Goal: Transaction & Acquisition: Purchase product/service

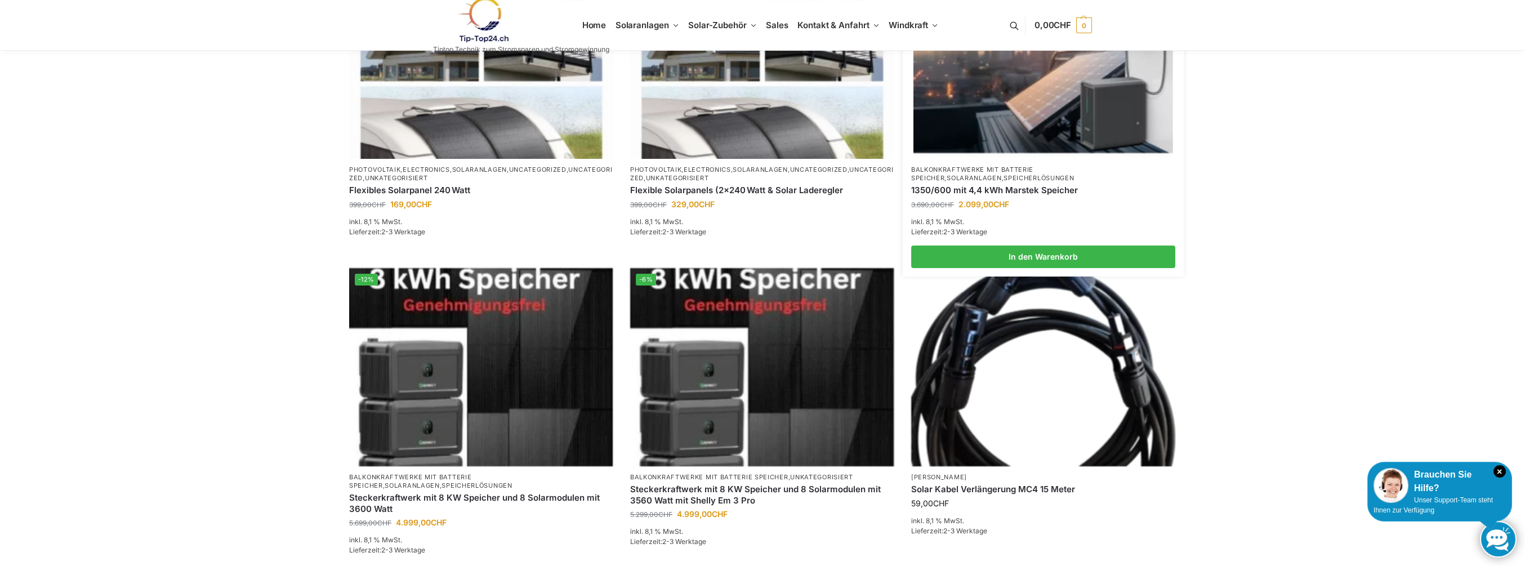
scroll to position [507, 0]
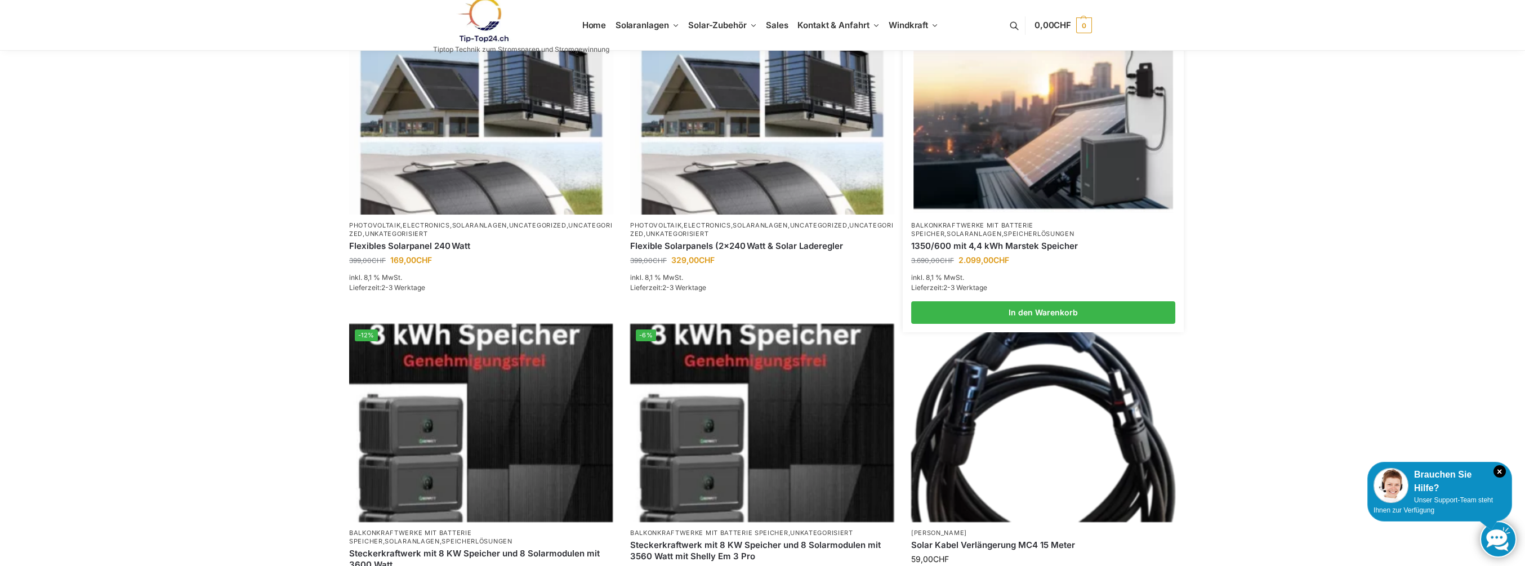
click at [1001, 157] on img at bounding box center [1042, 115] width 259 height 194
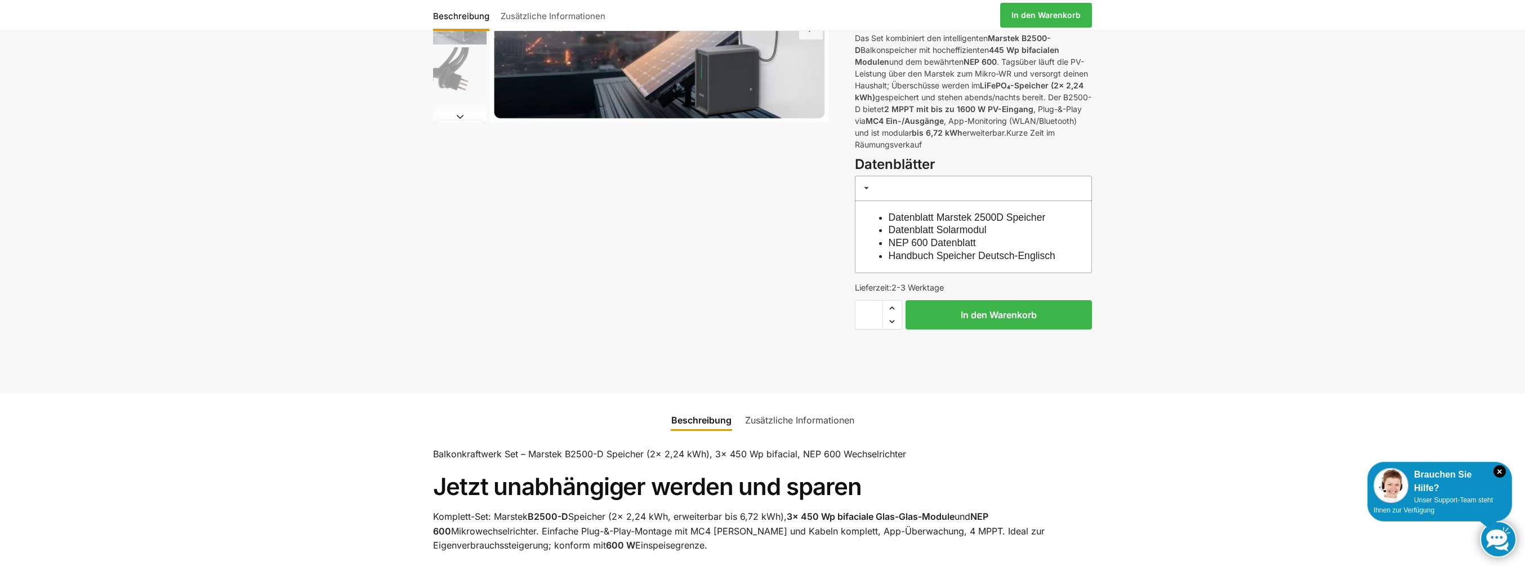
scroll to position [169, 0]
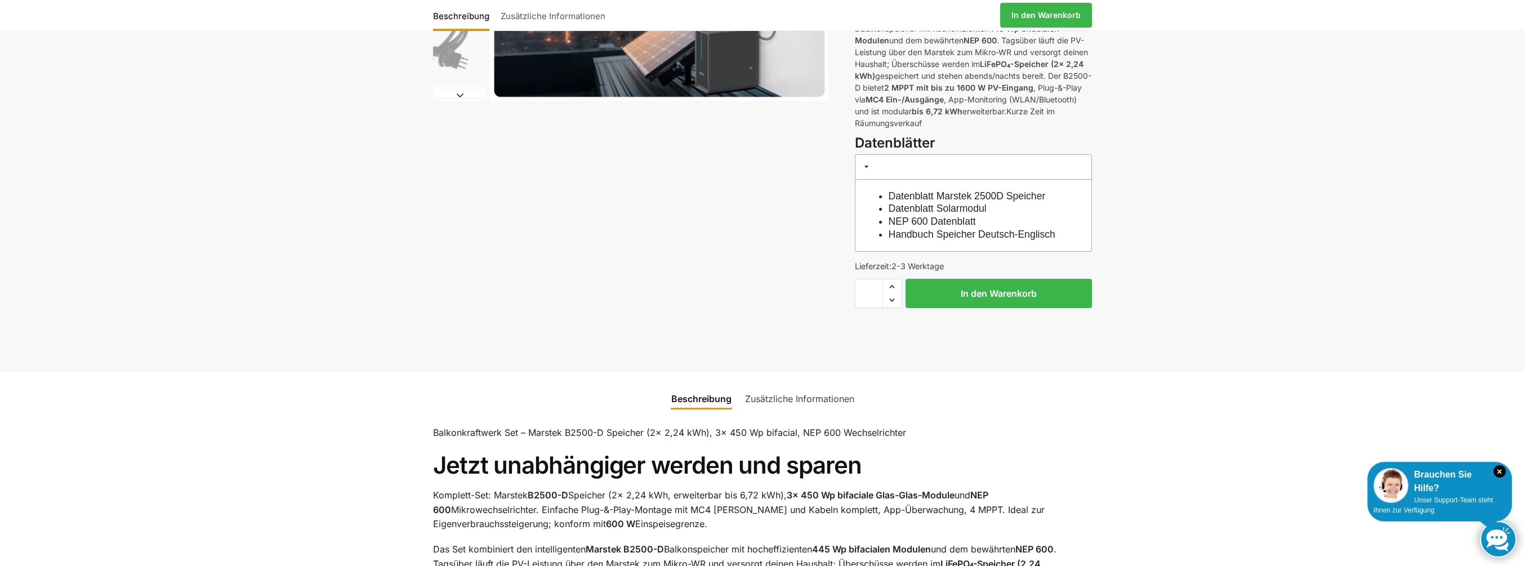
click at [986, 209] on link "Datenblatt Solarmodul" at bounding box center [937, 208] width 98 height 11
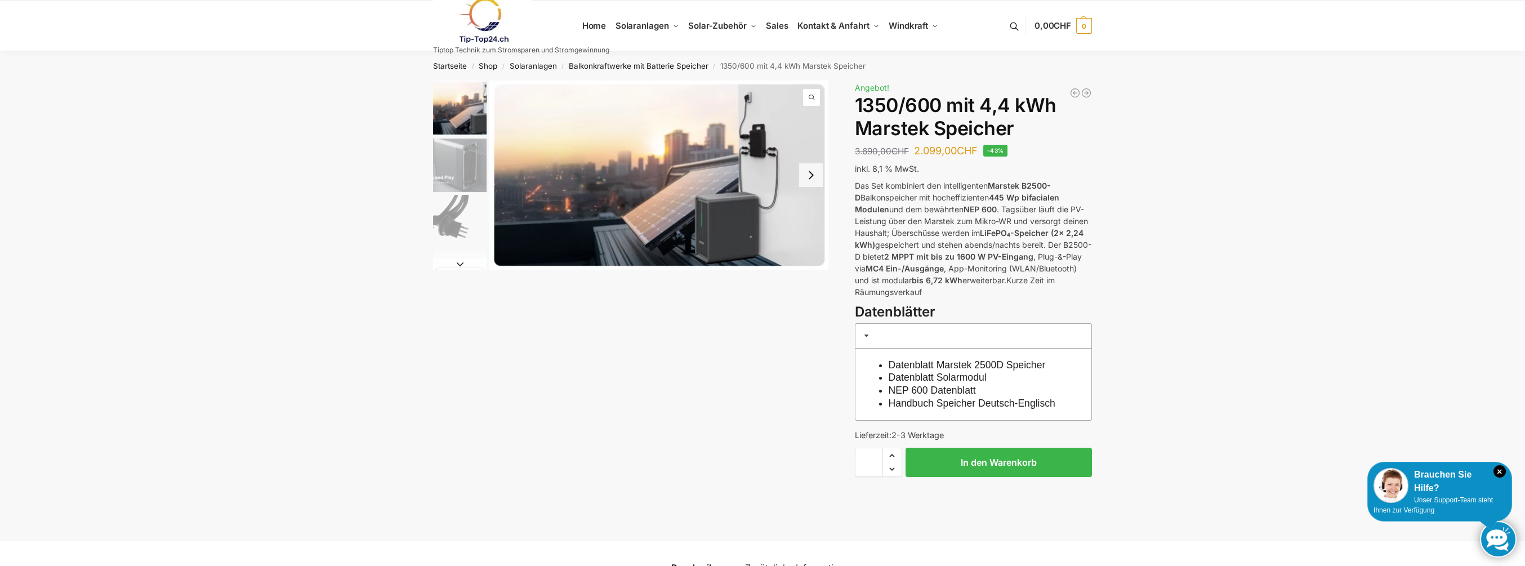
click at [812, 175] on button "Next slide" at bounding box center [811, 175] width 24 height 24
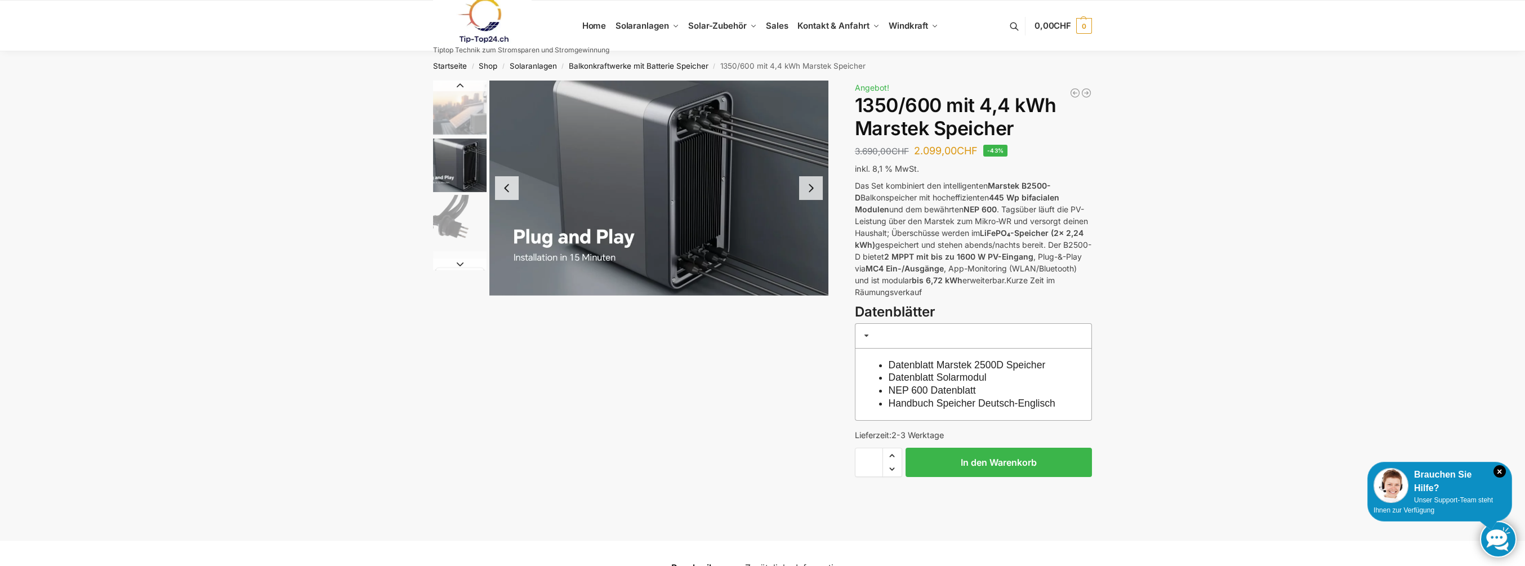
click at [812, 175] on img "2 / 9" at bounding box center [658, 188] width 339 height 215
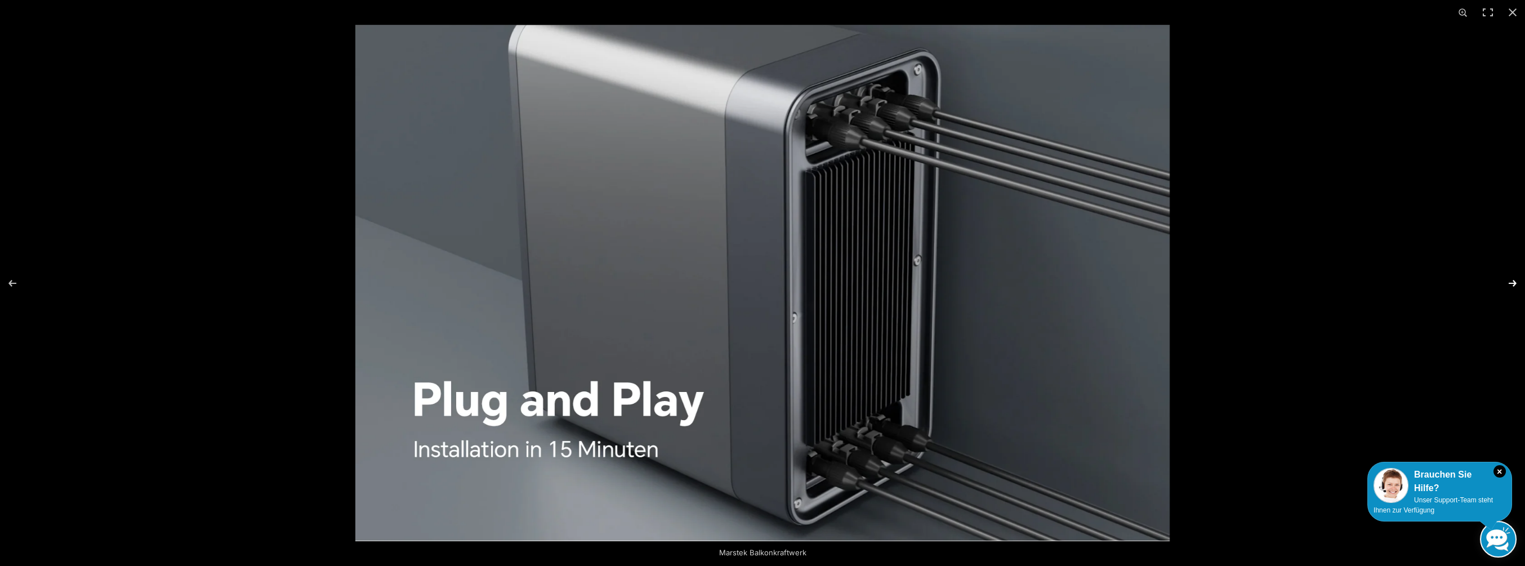
click at [1513, 280] on button "Next (arrow right)" at bounding box center [1504, 283] width 39 height 56
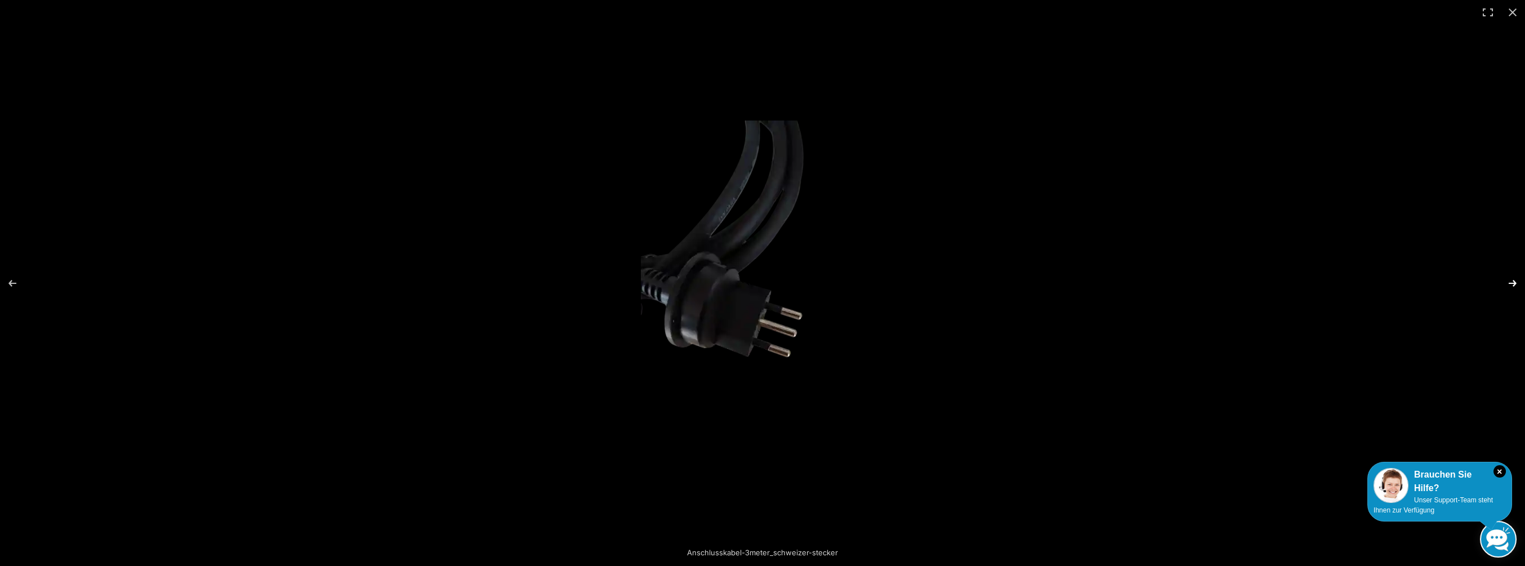
click at [1513, 280] on button "Next (arrow right)" at bounding box center [1504, 283] width 39 height 56
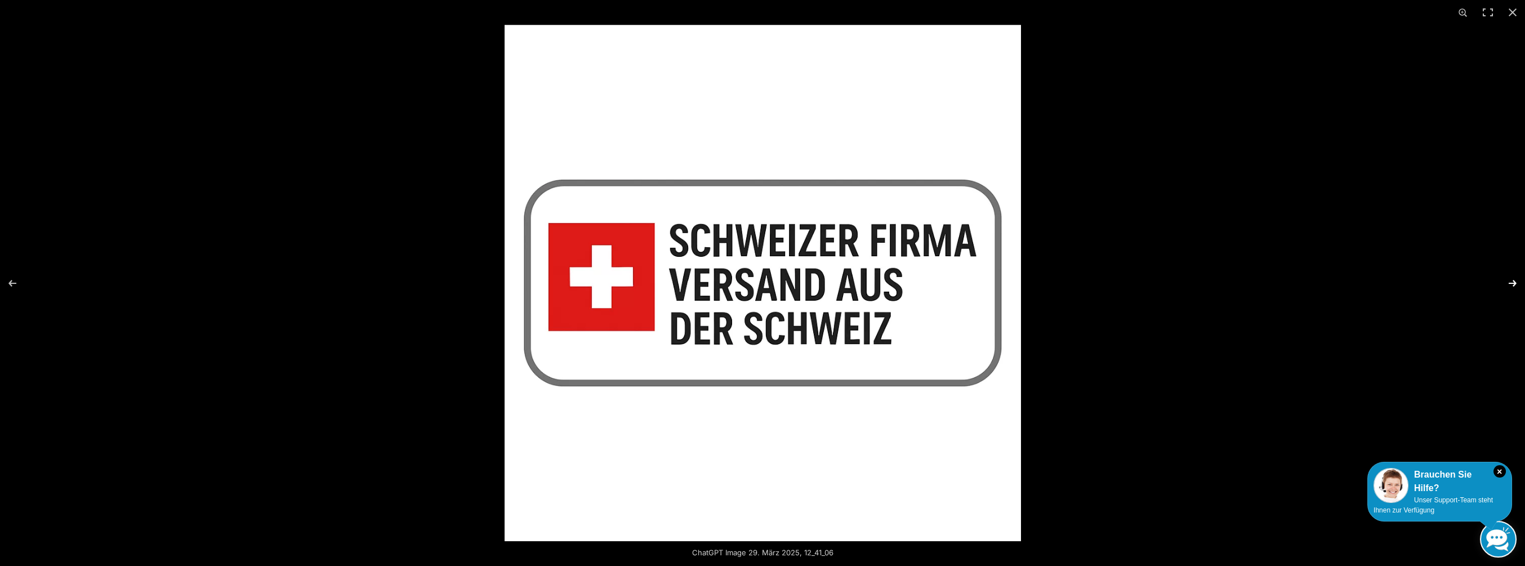
click at [1513, 280] on button "Next (arrow right)" at bounding box center [1504, 283] width 39 height 56
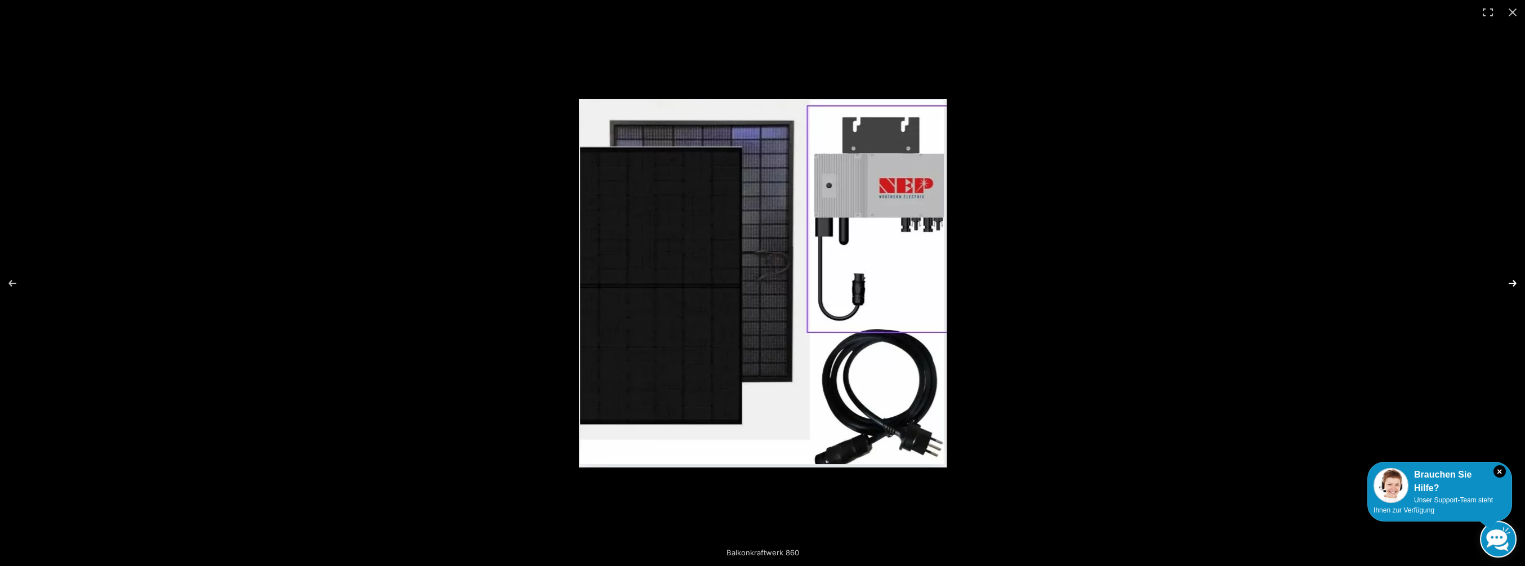
click at [1513, 280] on button "Next (arrow right)" at bounding box center [1504, 283] width 39 height 56
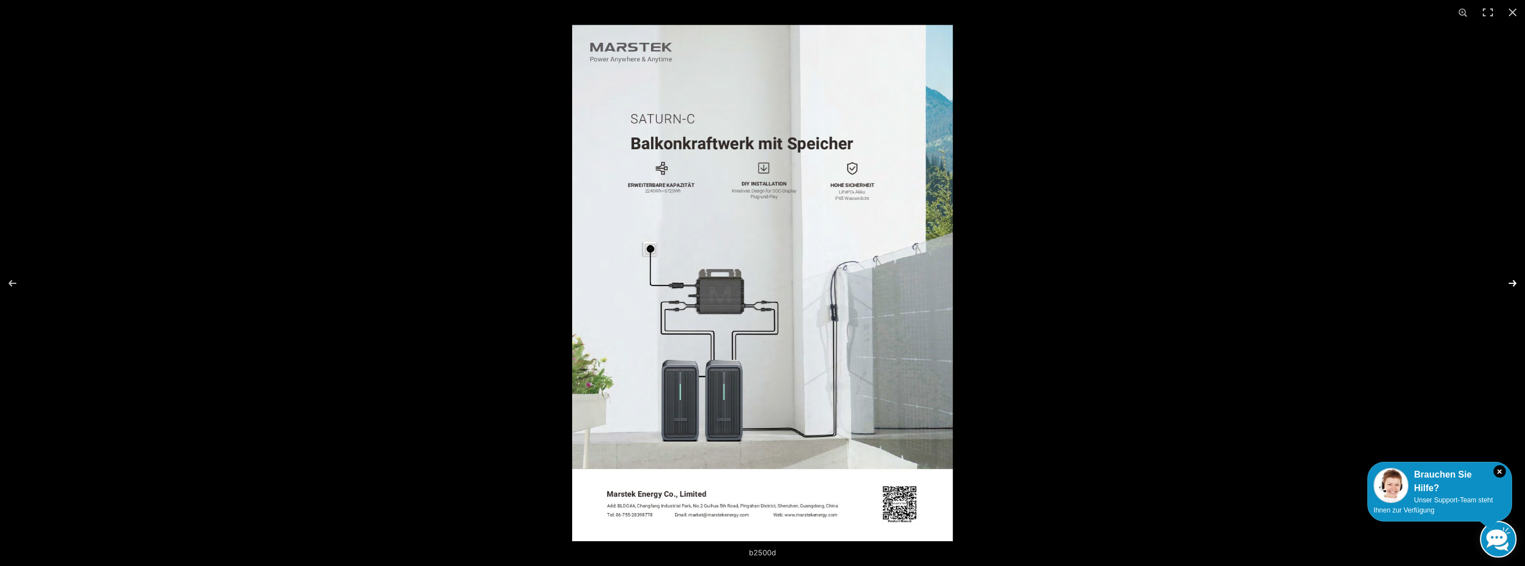
click at [1513, 280] on button "Next (arrow right)" at bounding box center [1504, 283] width 39 height 56
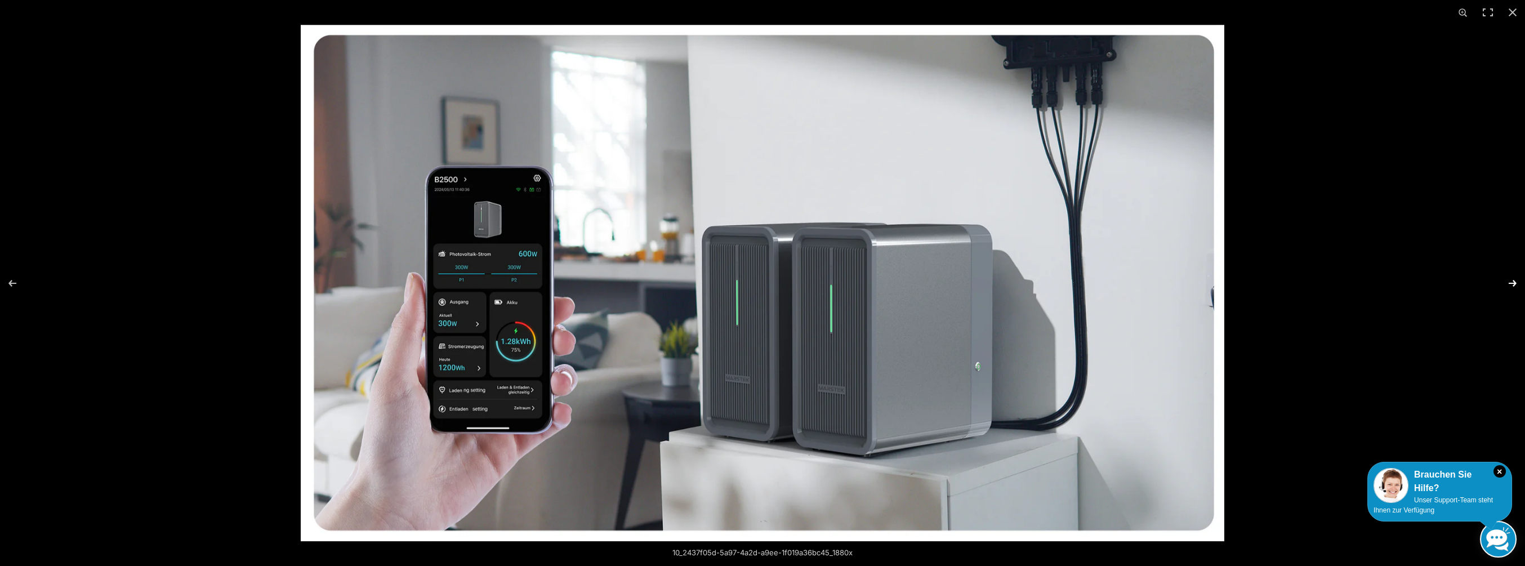
click at [1513, 280] on button "Next (arrow right)" at bounding box center [1504, 283] width 39 height 56
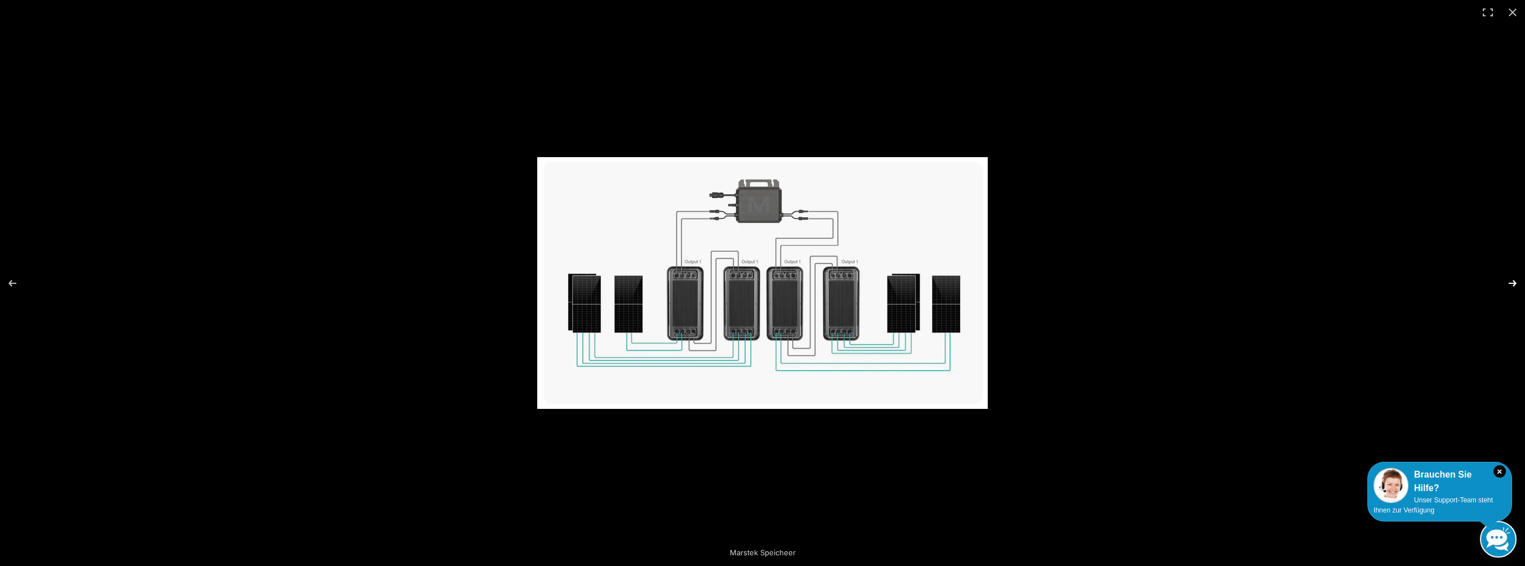
click at [1513, 280] on button "Next (arrow right)" at bounding box center [1504, 283] width 39 height 56
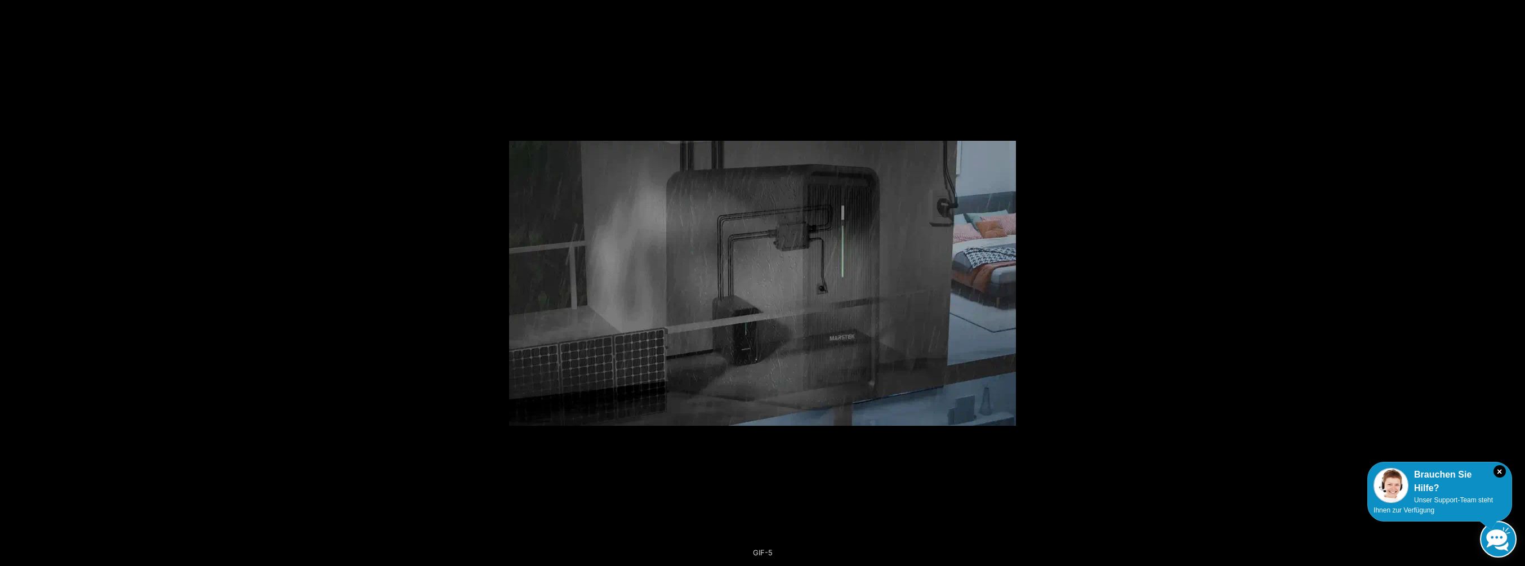
click at [1513, 280] on button "Next (arrow right)" at bounding box center [1504, 283] width 39 height 56
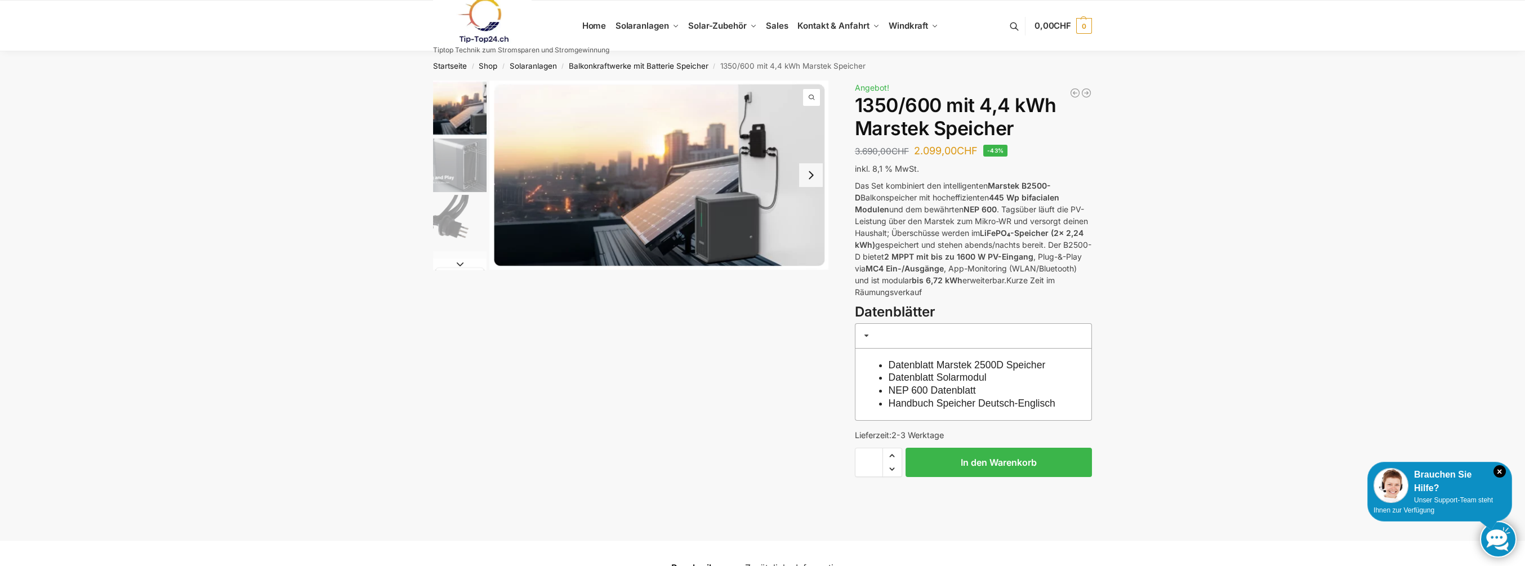
click at [943, 376] on link "Datenblatt Solarmodul" at bounding box center [937, 377] width 98 height 11
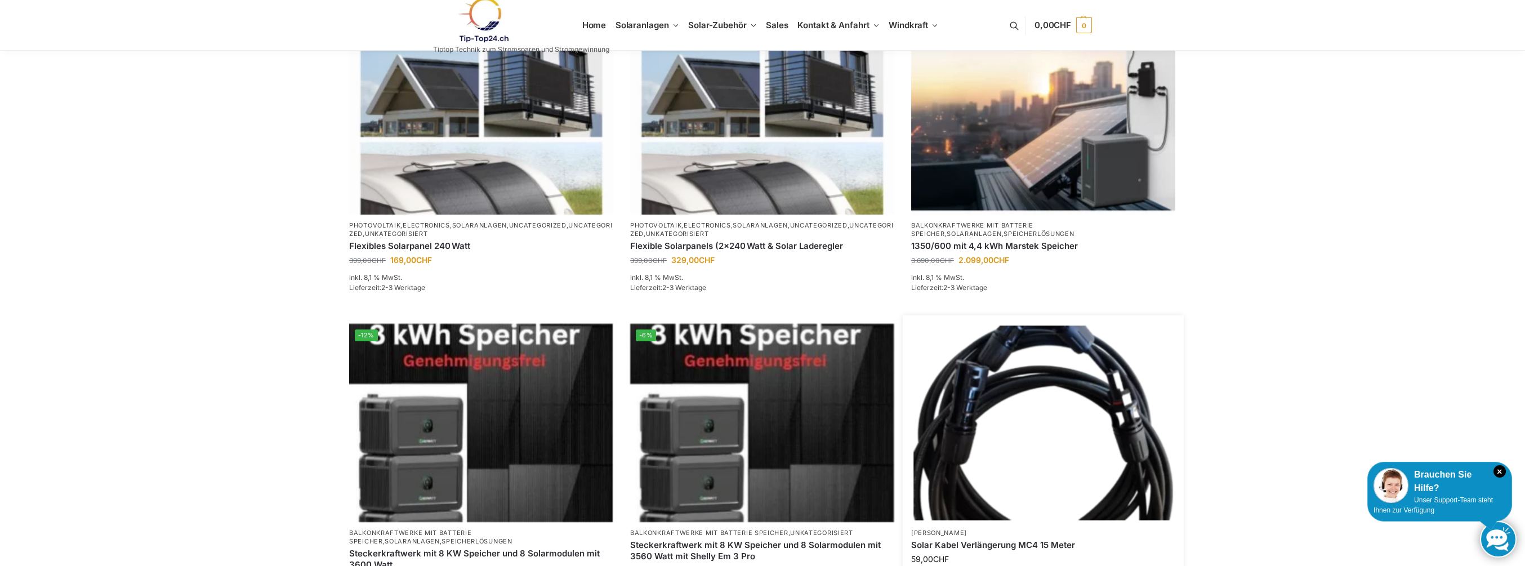
scroll to position [394, 0]
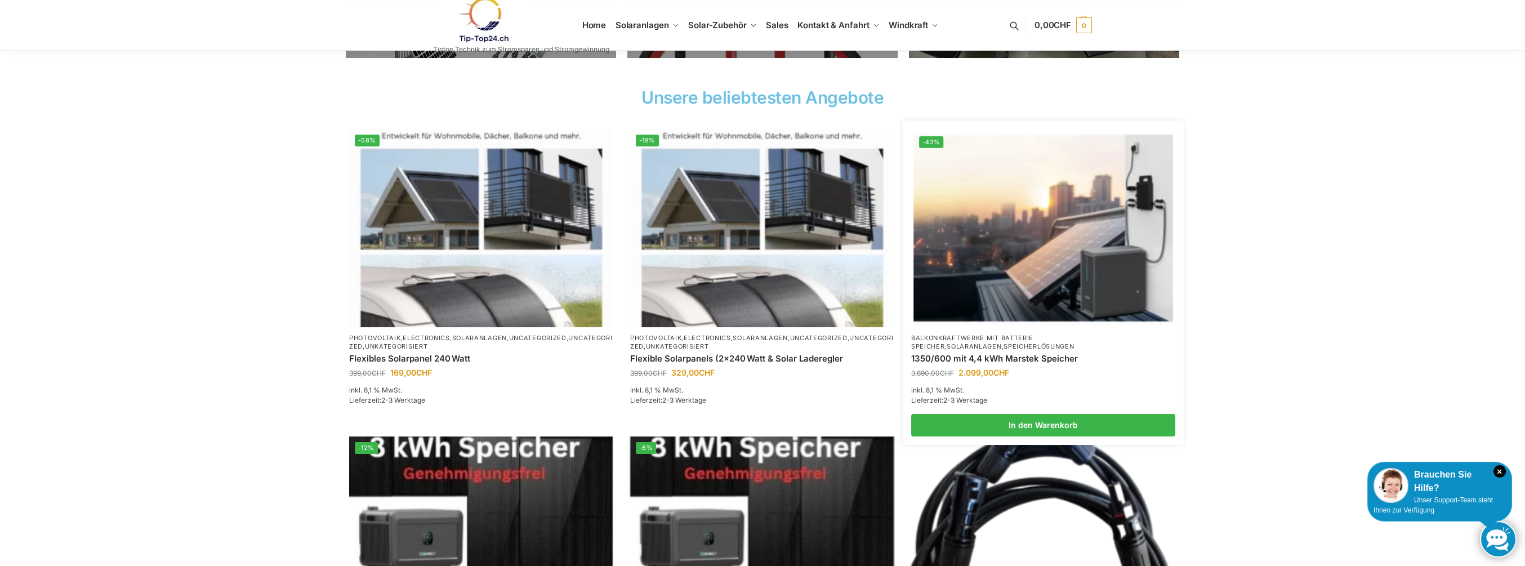
click at [995, 230] on img at bounding box center [1042, 228] width 259 height 194
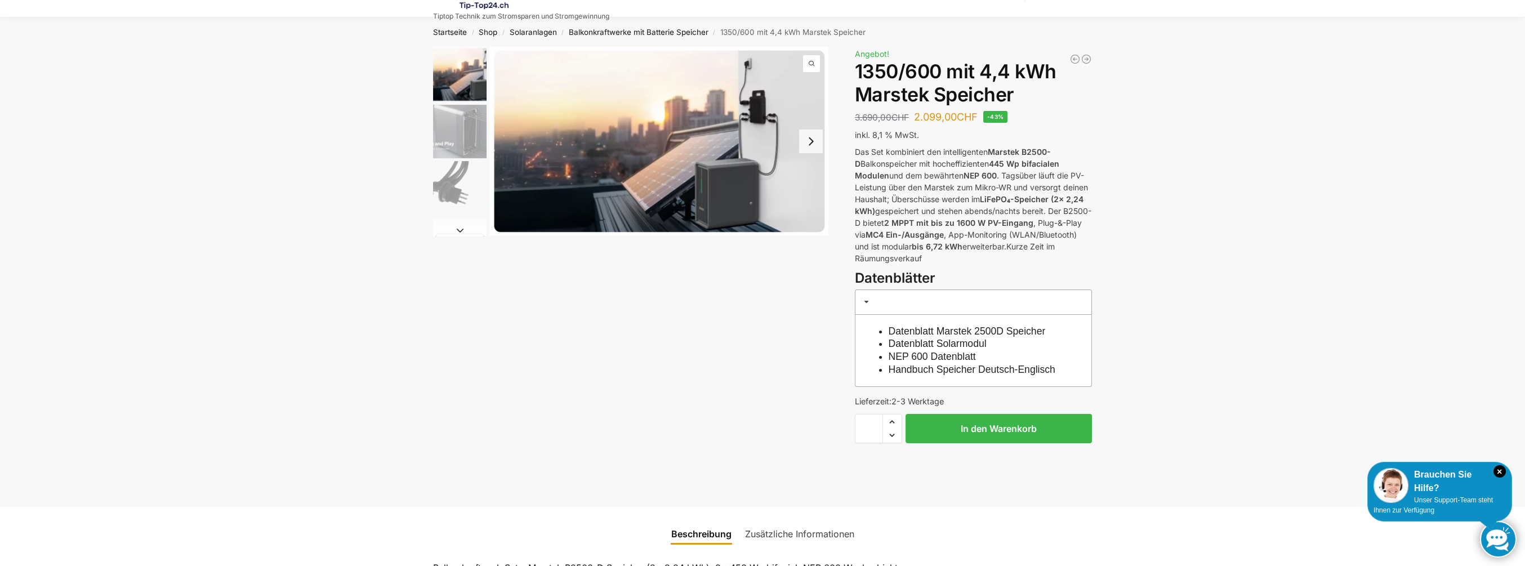
scroll to position [56, 0]
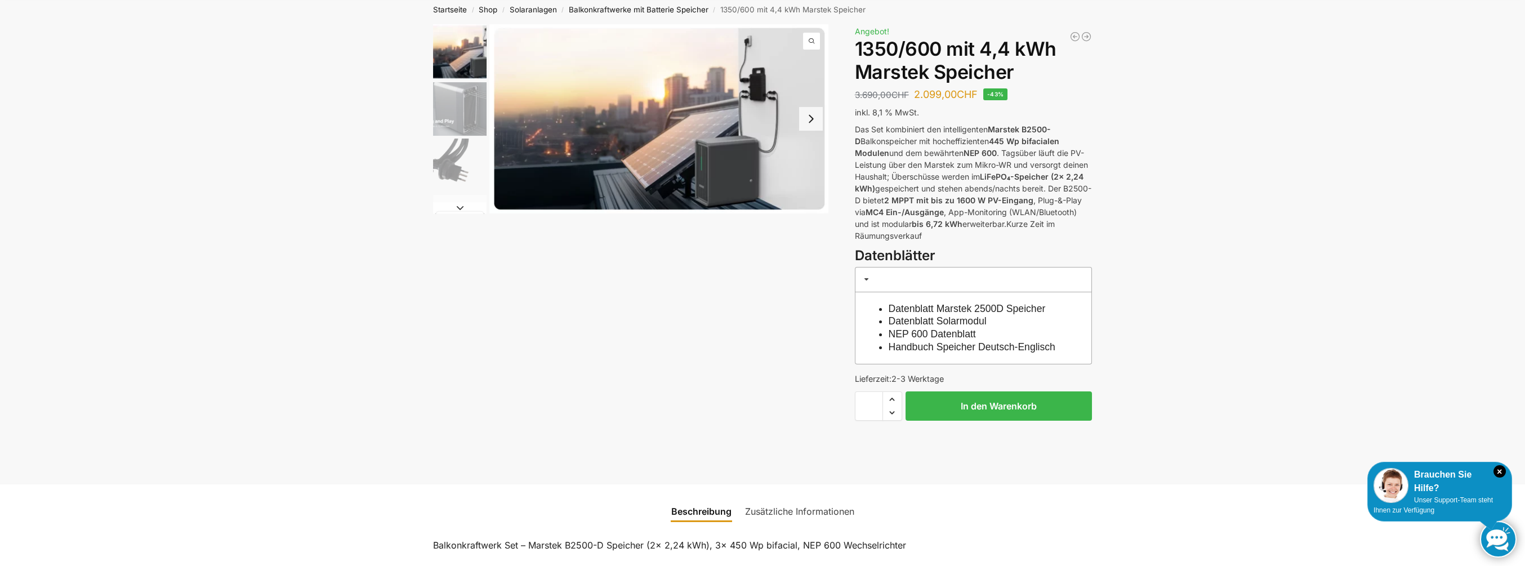
click at [970, 307] on link "Datenblatt Marstek 2500D Speicher" at bounding box center [966, 308] width 157 height 11
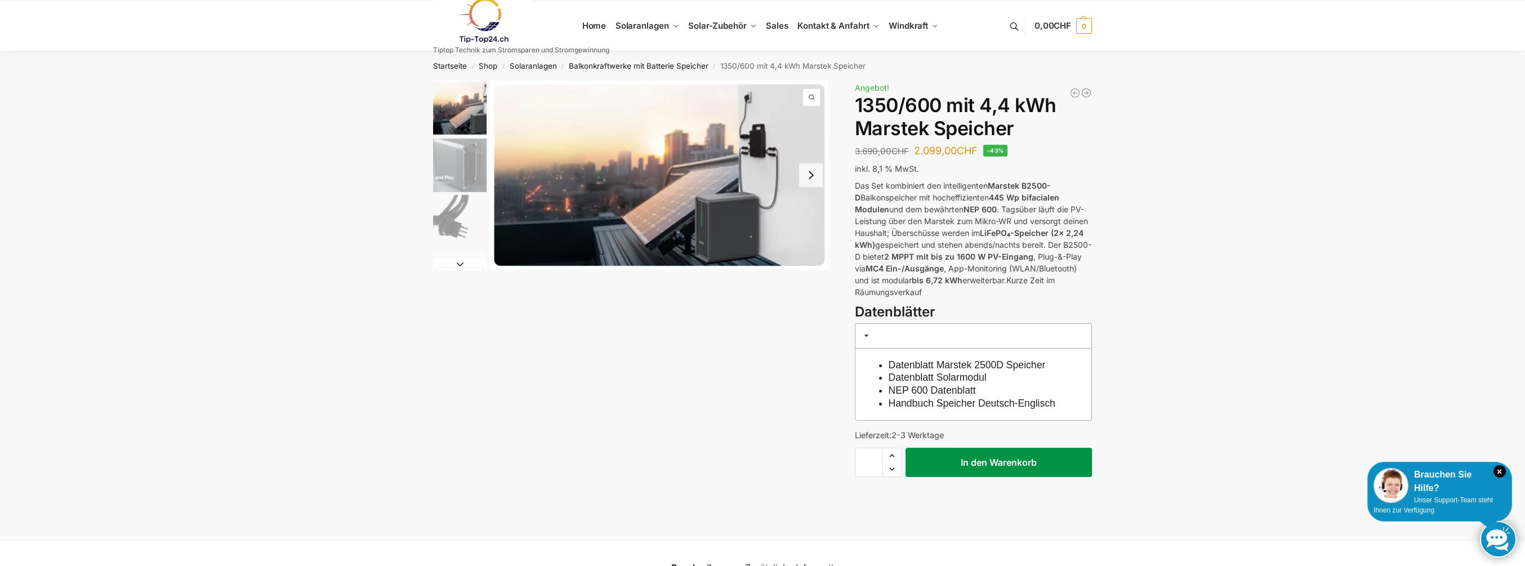
click at [1009, 477] on button "In den Warenkorb" at bounding box center [998, 462] width 186 height 29
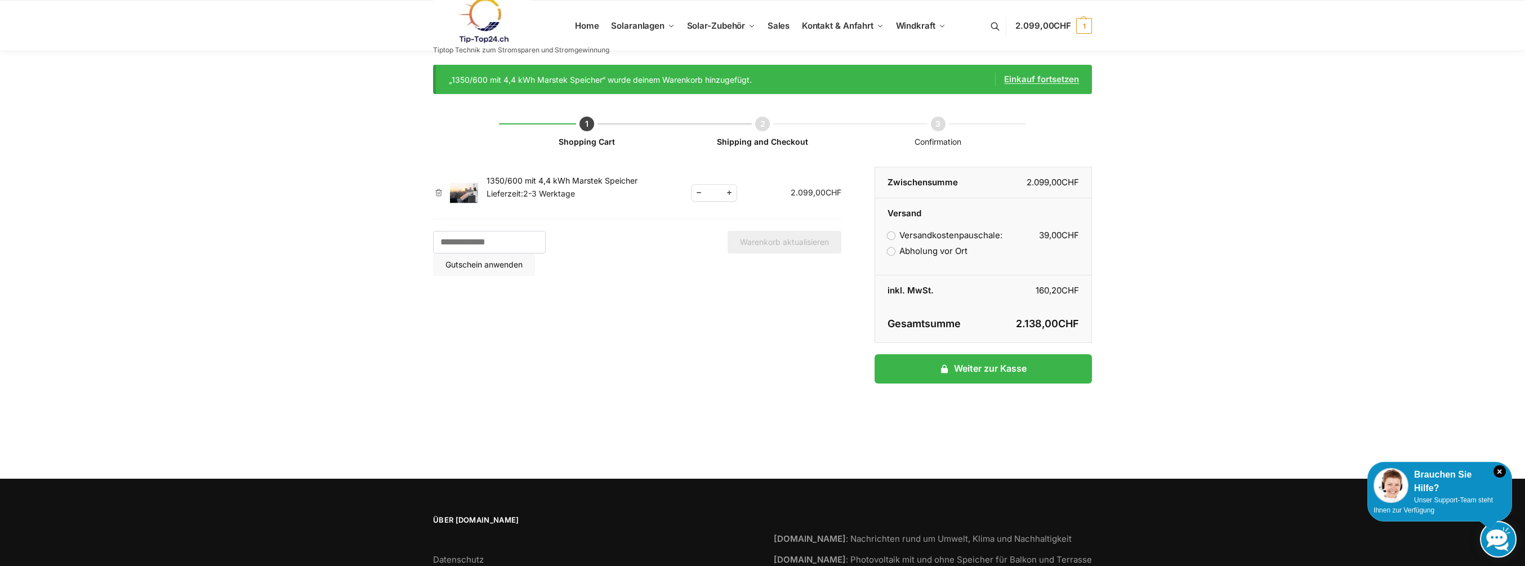
click at [1043, 74] on link "Einkauf fortsetzen" at bounding box center [1037, 80] width 84 height 14
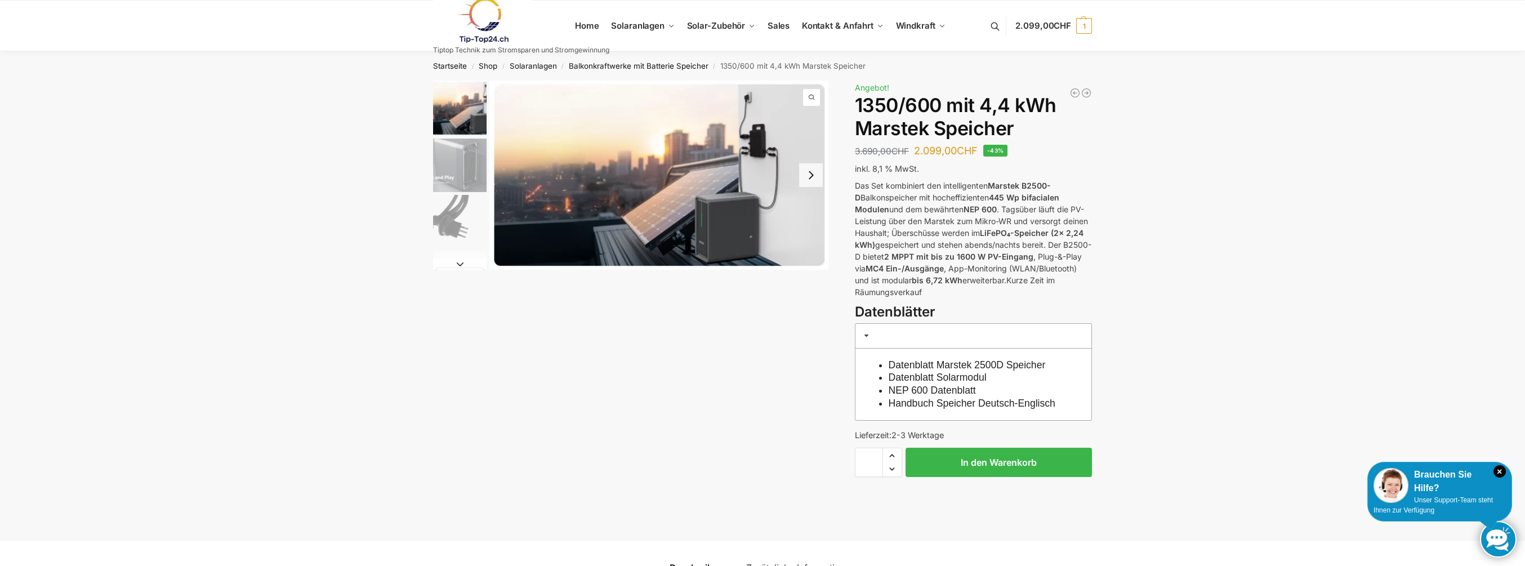
click at [954, 377] on link "Datenblatt Solarmodul" at bounding box center [937, 377] width 98 height 11
click at [459, 262] on button "Next slide" at bounding box center [459, 263] width 53 height 11
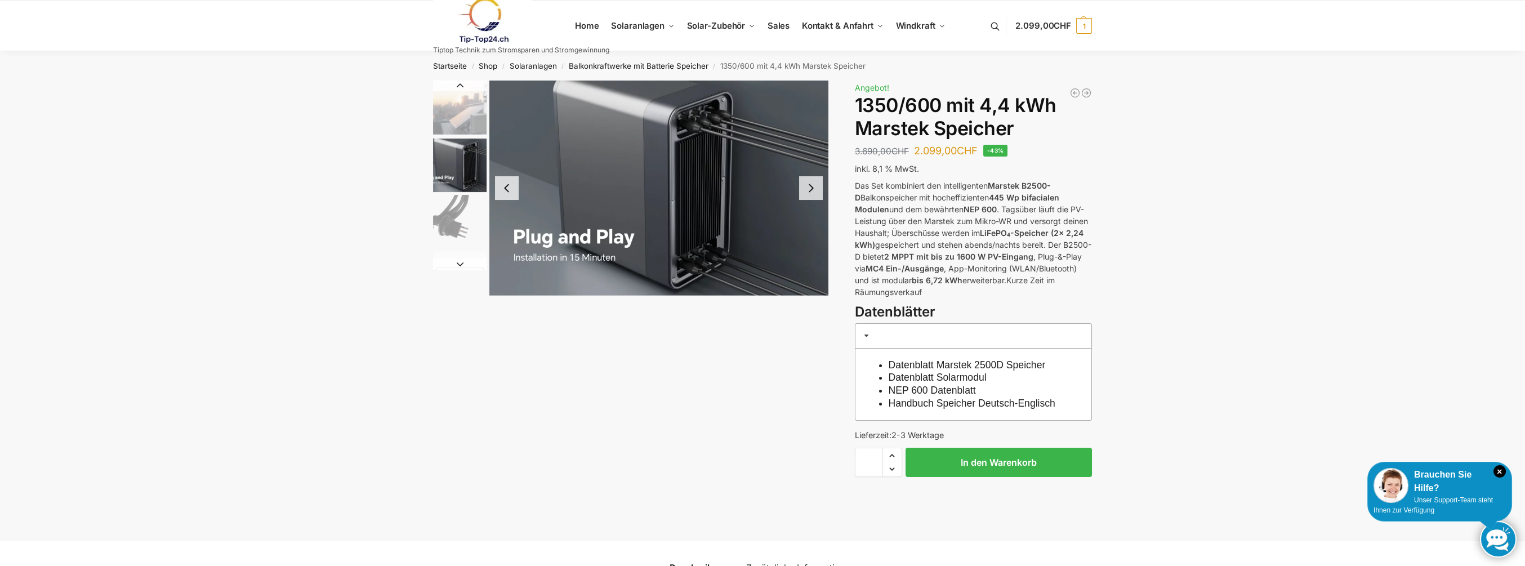
click at [461, 262] on button "Next slide" at bounding box center [459, 263] width 53 height 11
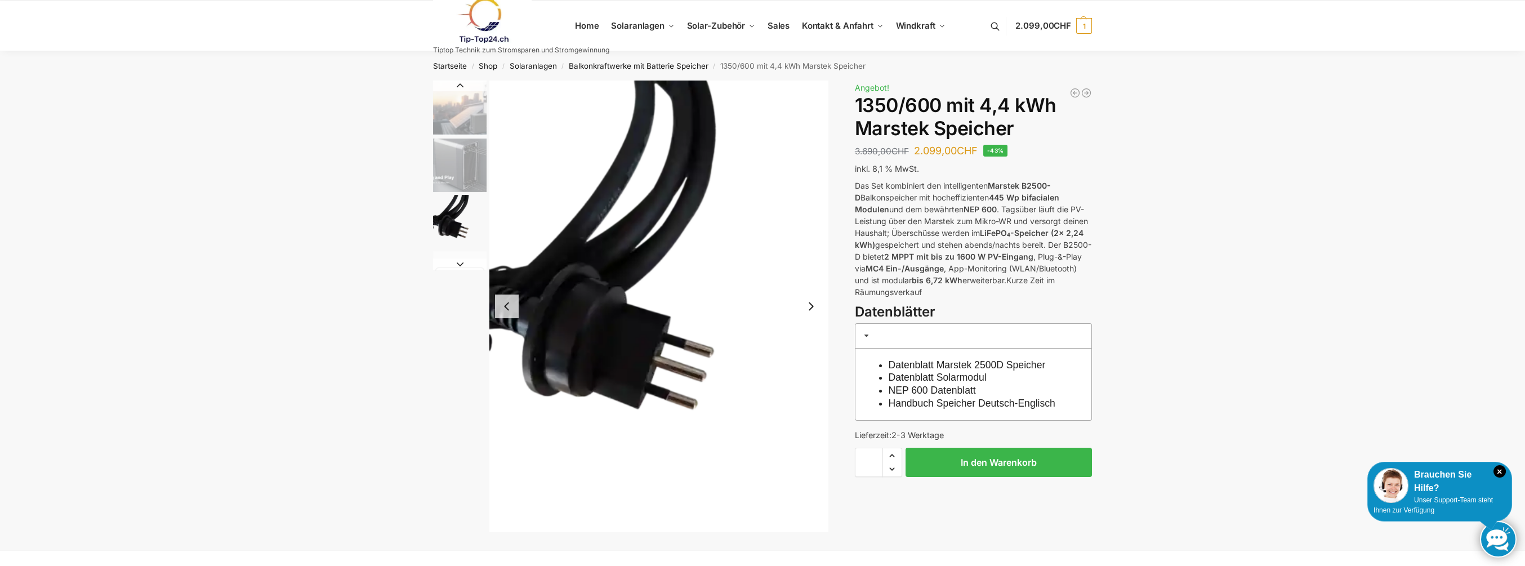
click at [461, 262] on button "Next slide" at bounding box center [459, 263] width 53 height 11
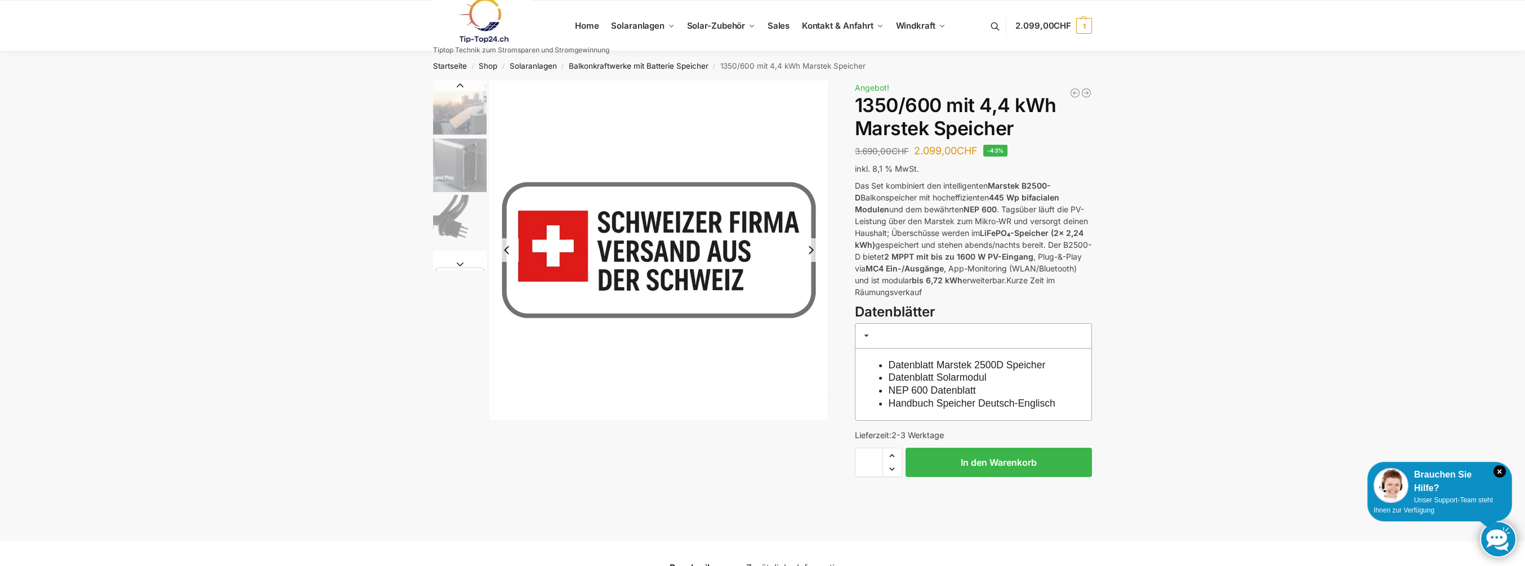
click at [461, 262] on button "Next slide" at bounding box center [459, 263] width 53 height 11
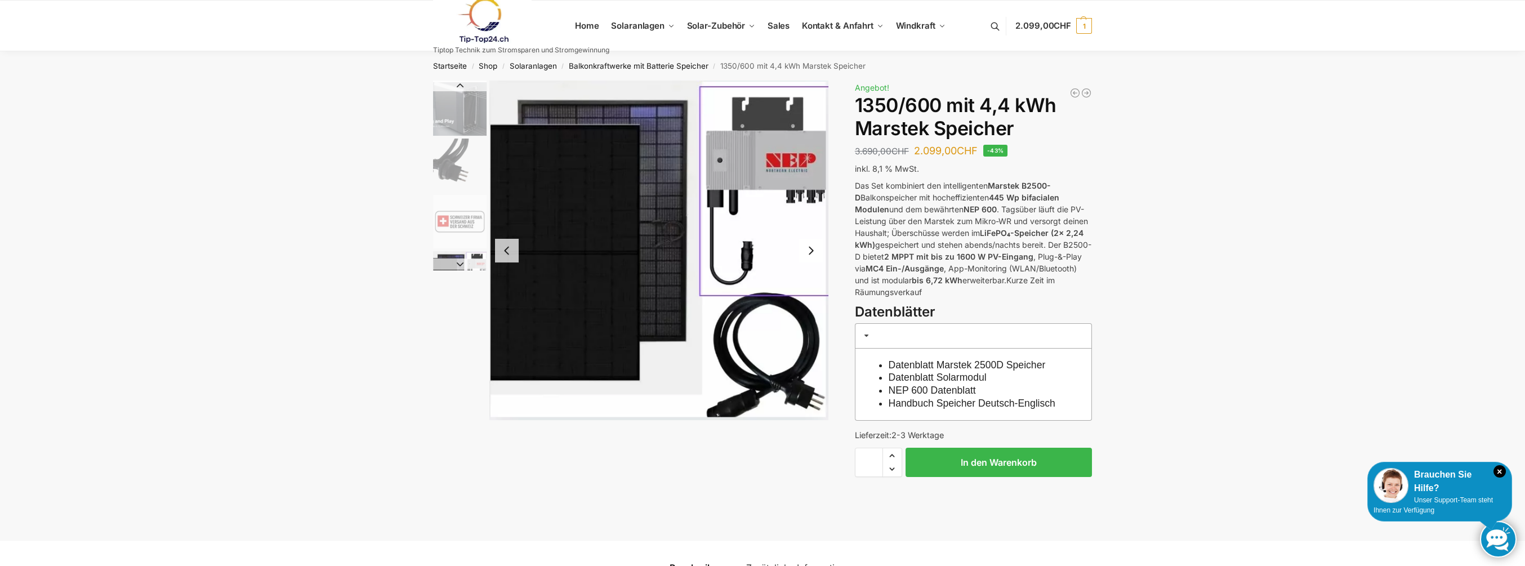
click at [502, 249] on button "Previous slide" at bounding box center [507, 251] width 24 height 24
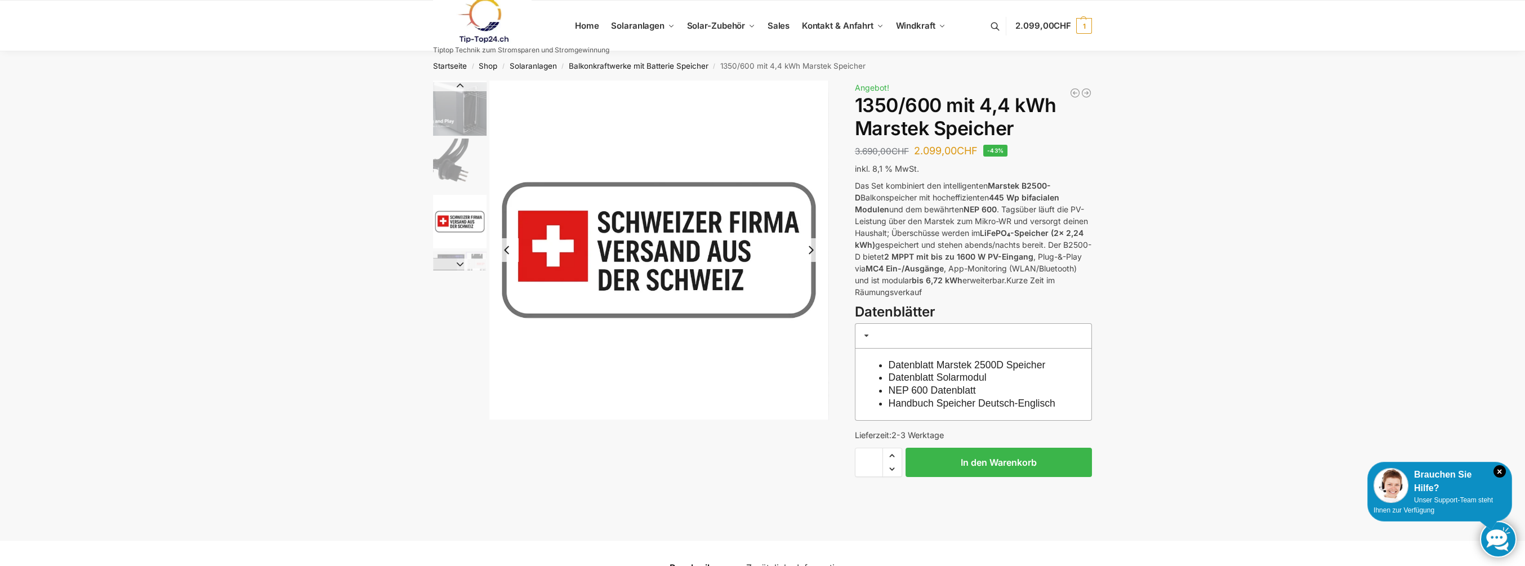
click at [810, 250] on button "Next slide" at bounding box center [811, 250] width 24 height 24
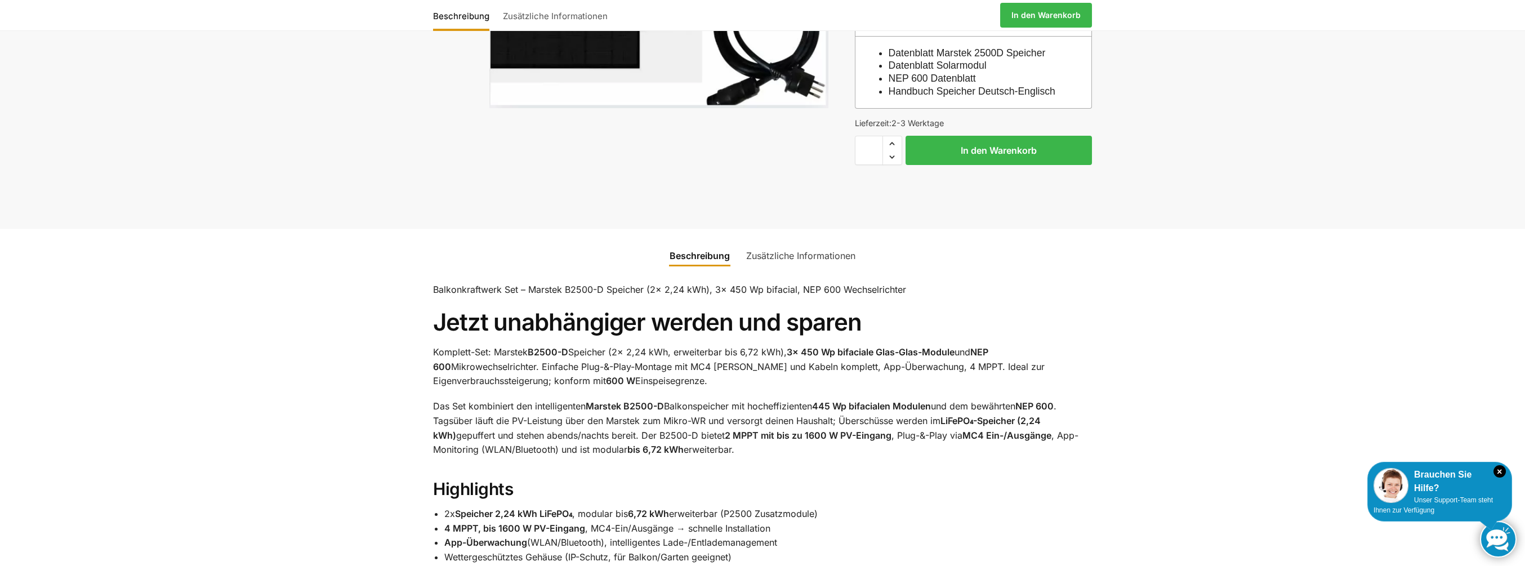
scroll to position [338, 0]
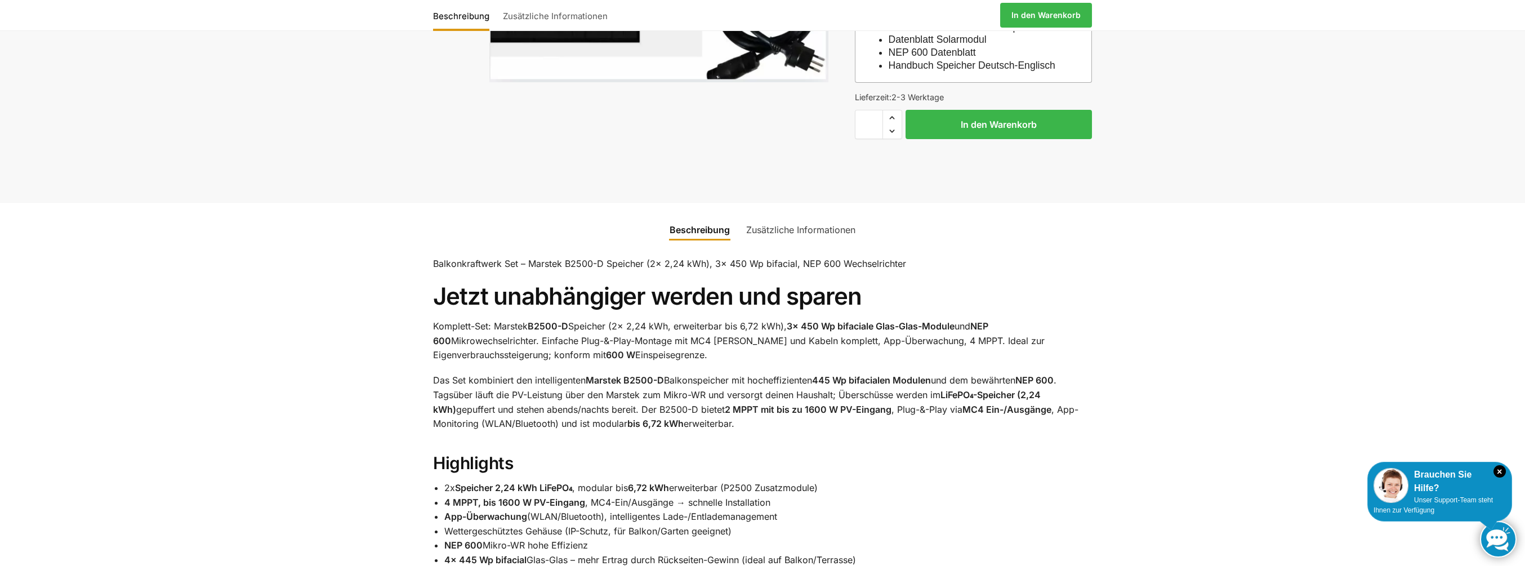
click at [796, 240] on link "Zusätzliche Informationen" at bounding box center [800, 229] width 123 height 27
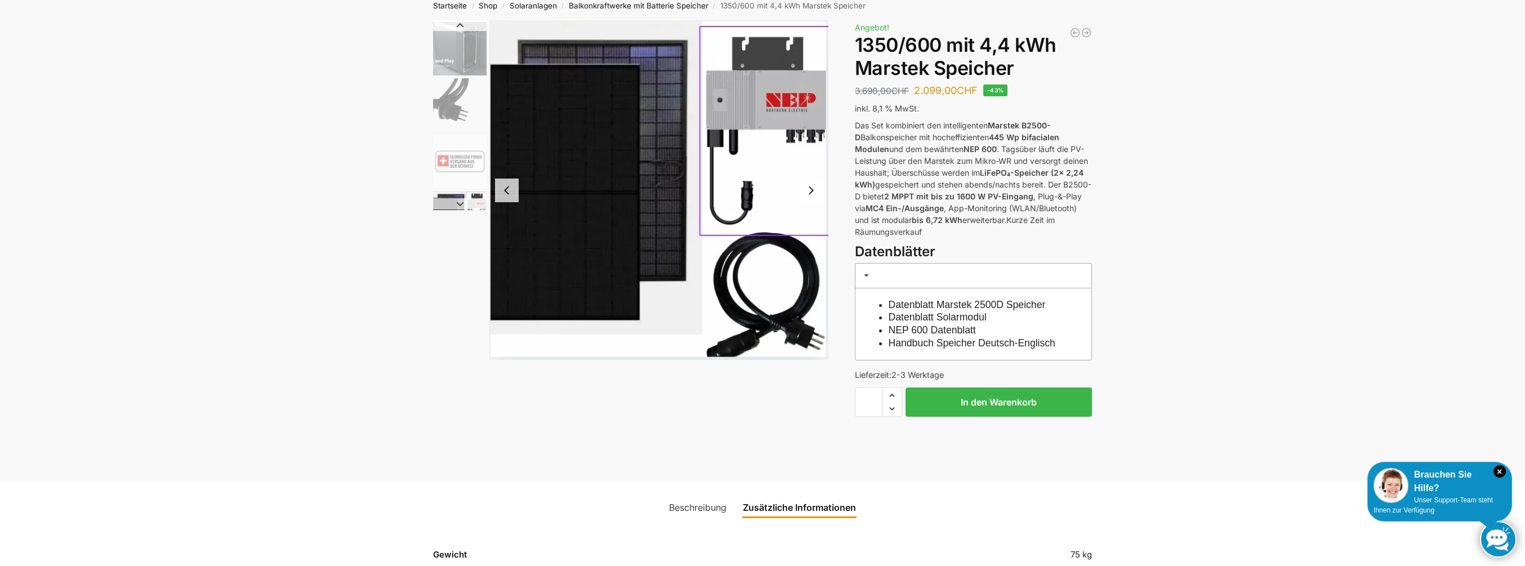
scroll to position [56, 0]
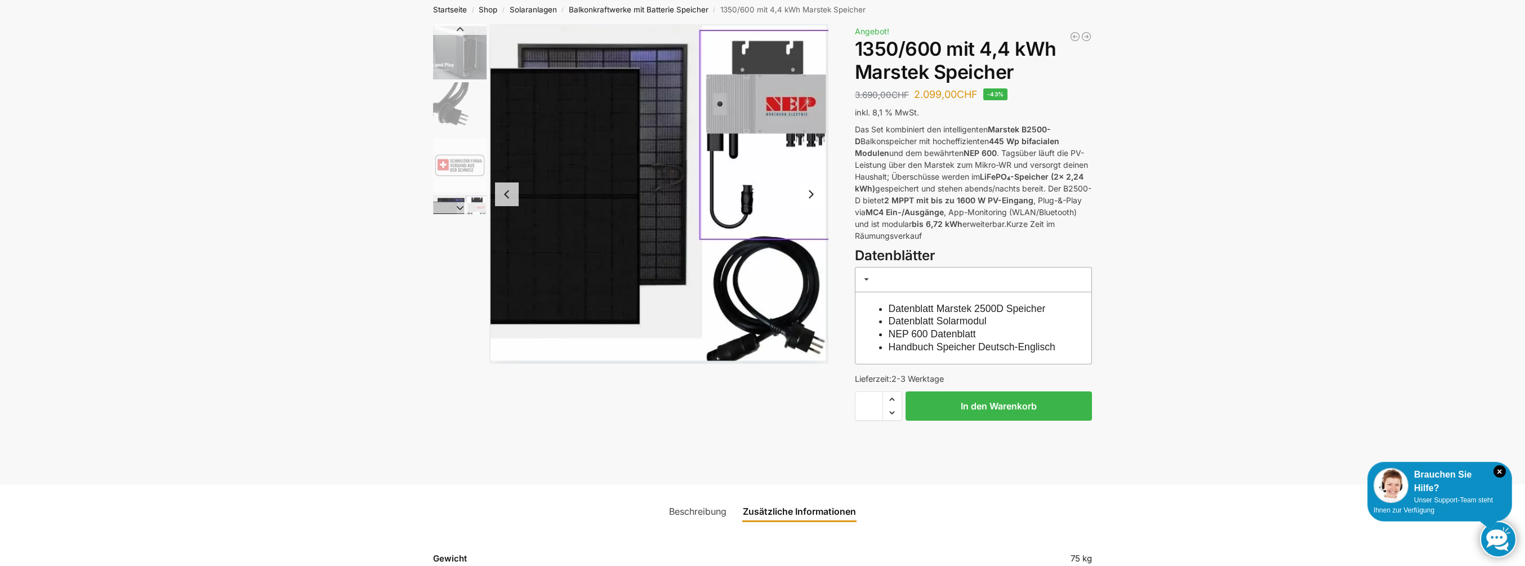
click at [810, 190] on button "Next slide" at bounding box center [811, 194] width 24 height 24
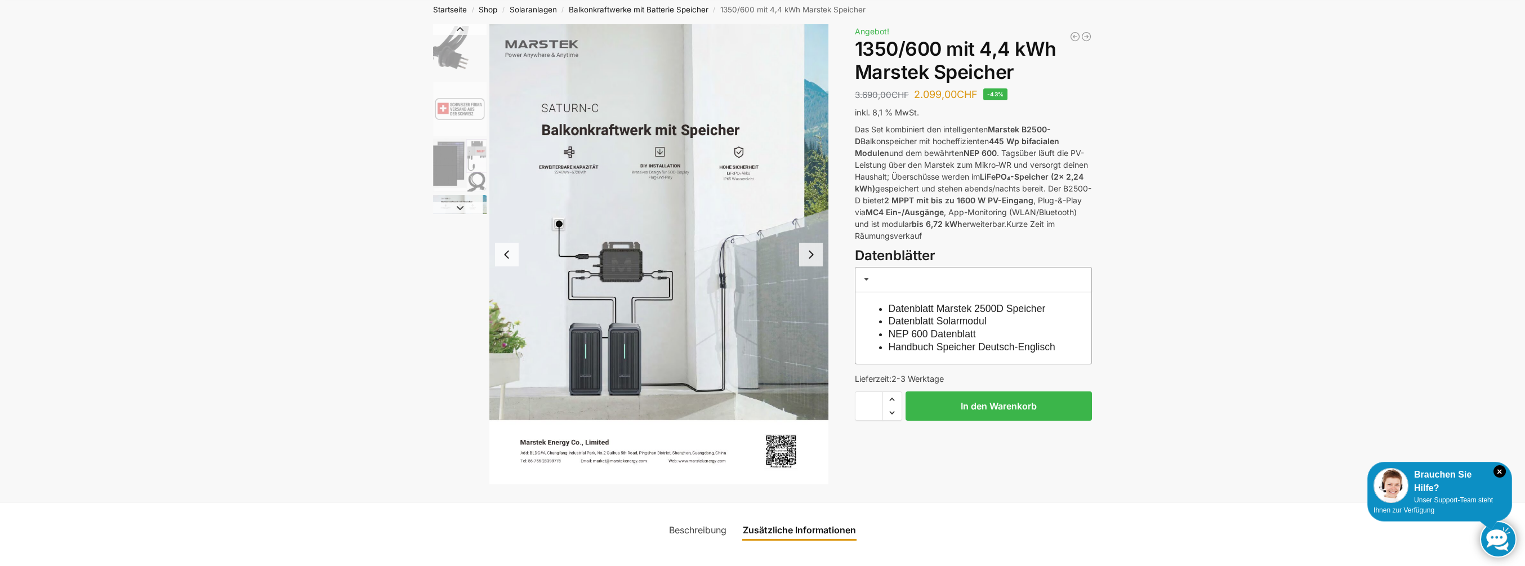
click at [814, 253] on button "Next slide" at bounding box center [811, 255] width 24 height 24
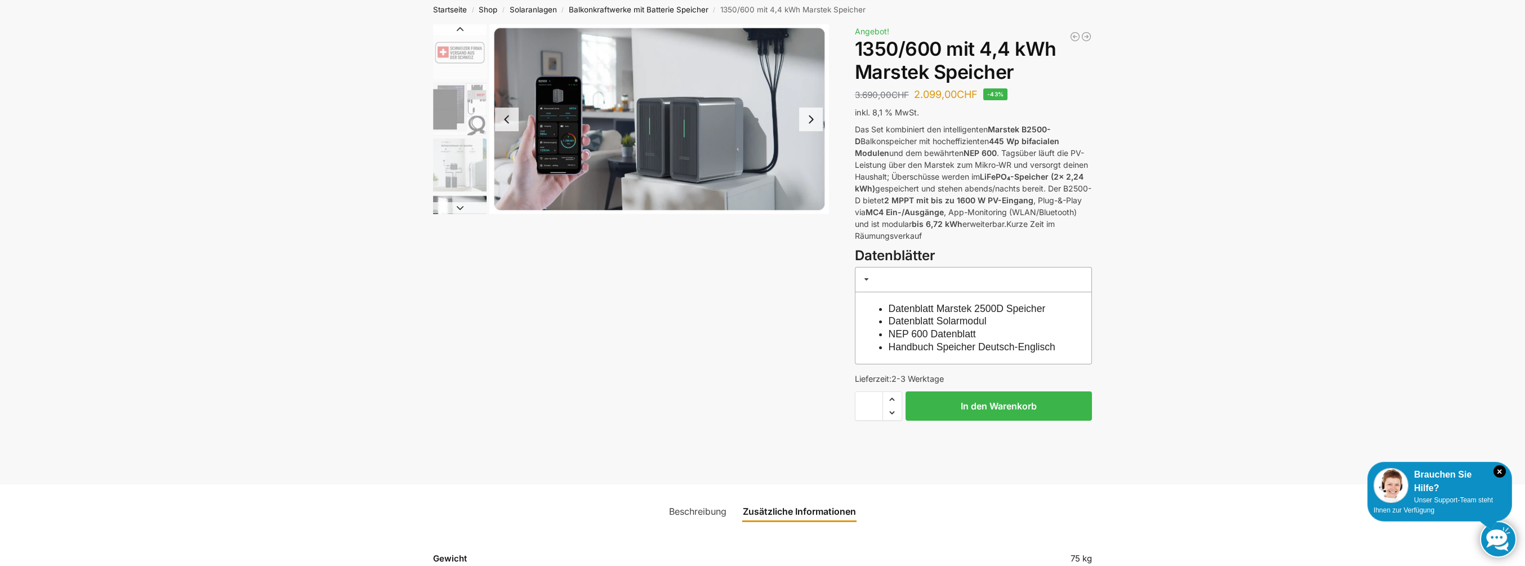
click at [811, 122] on button "Next slide" at bounding box center [811, 120] width 24 height 24
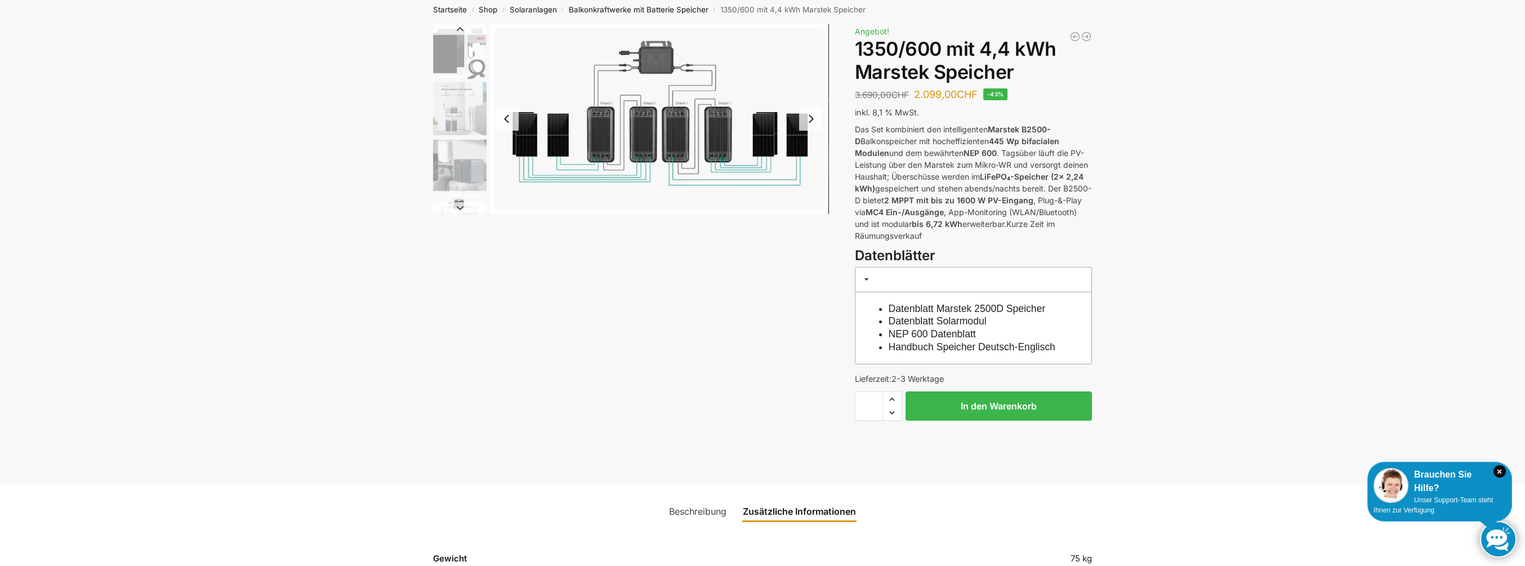
click at [811, 119] on button "Next slide" at bounding box center [811, 119] width 24 height 24
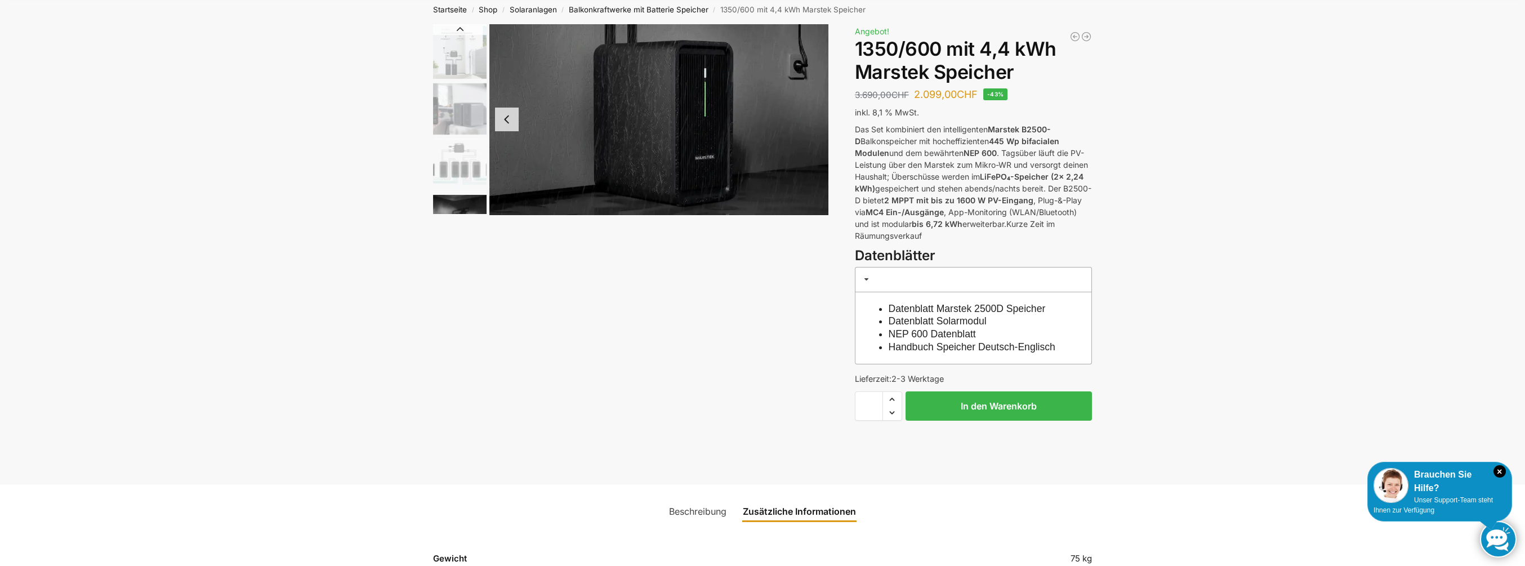
click at [946, 345] on link "Handbuch Speicher Deutsch-Englisch" at bounding box center [971, 346] width 167 height 11
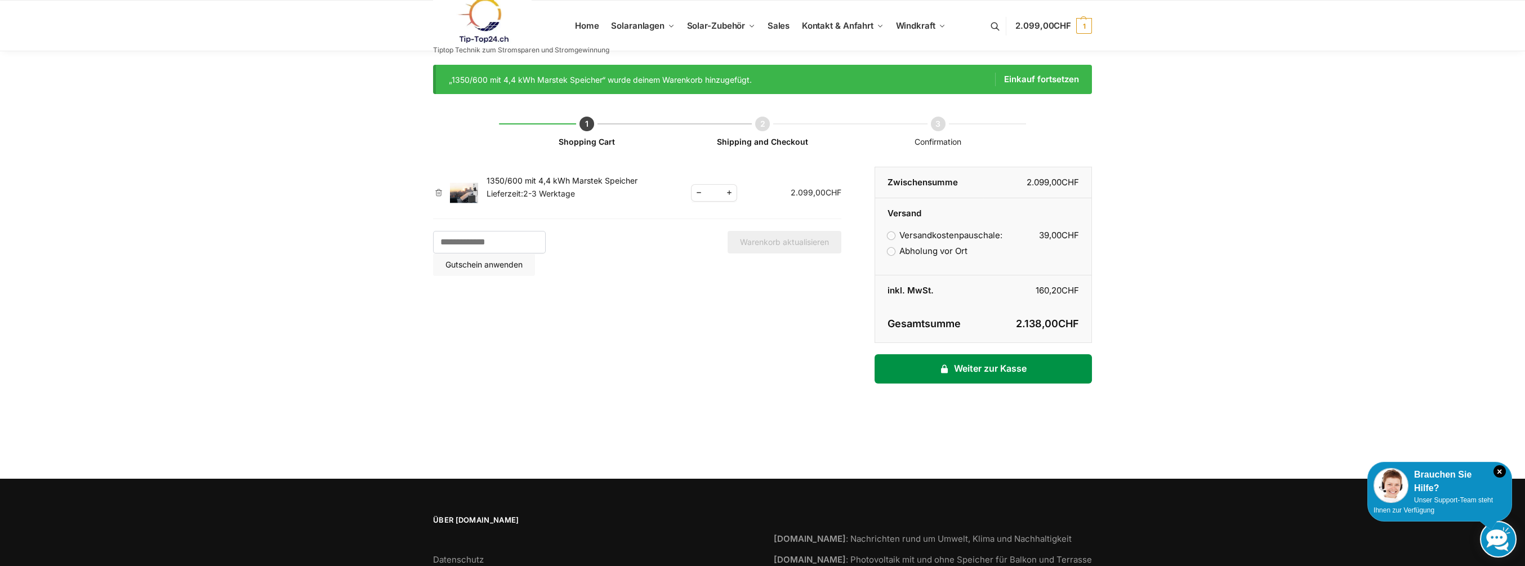
click at [999, 368] on link "Weiter zur Kasse" at bounding box center [982, 368] width 217 height 29
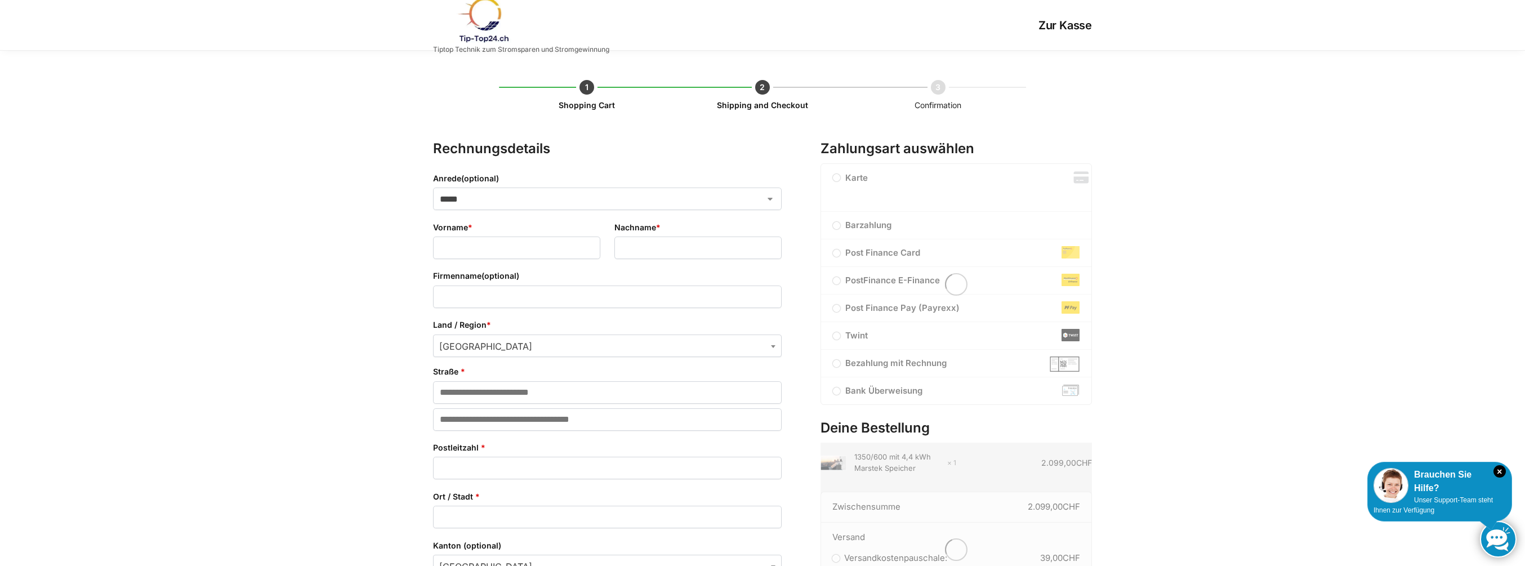
select select "**"
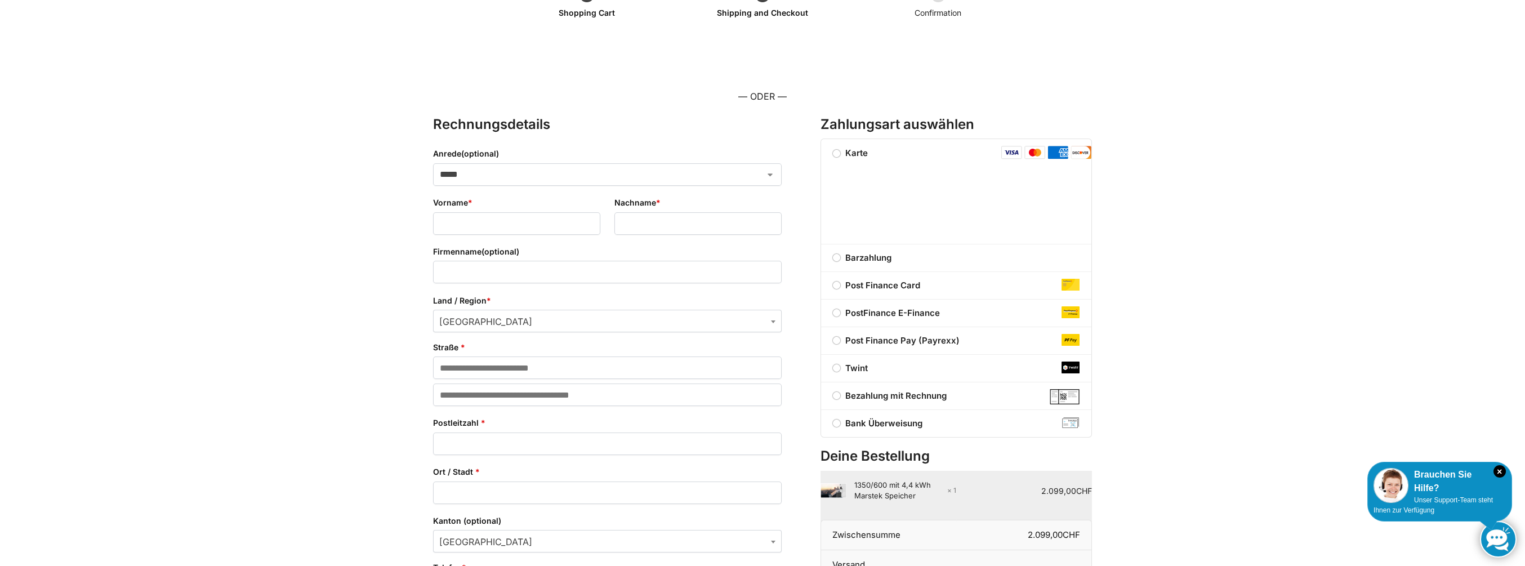
scroll to position [113, 0]
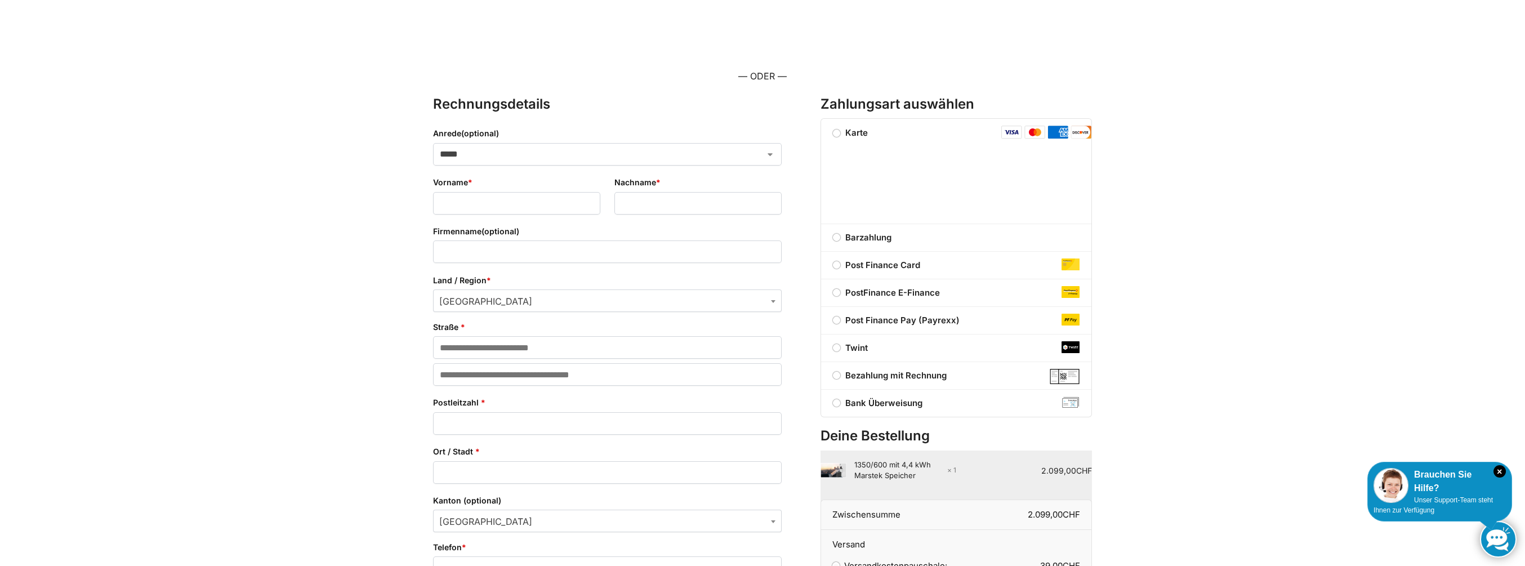
click at [838, 376] on label "Bezahlung mit Rechnung" at bounding box center [956, 376] width 270 height 14
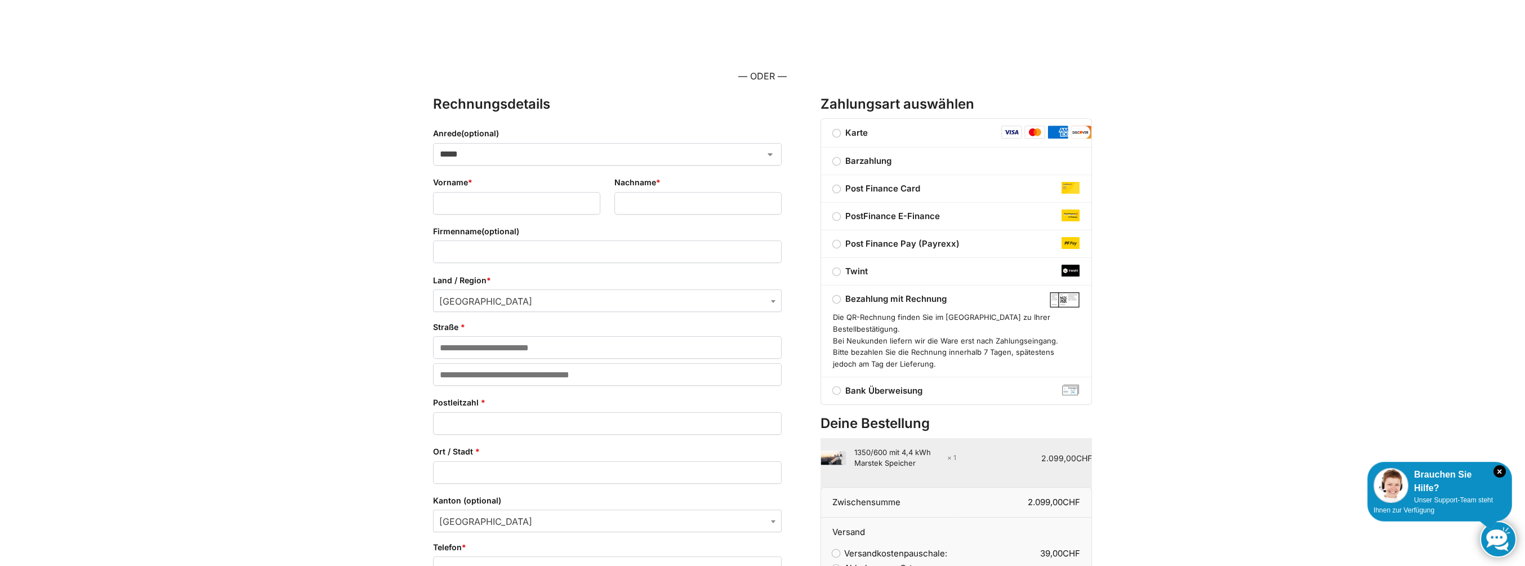
click at [836, 384] on label "Bank Überweisung" at bounding box center [956, 391] width 270 height 14
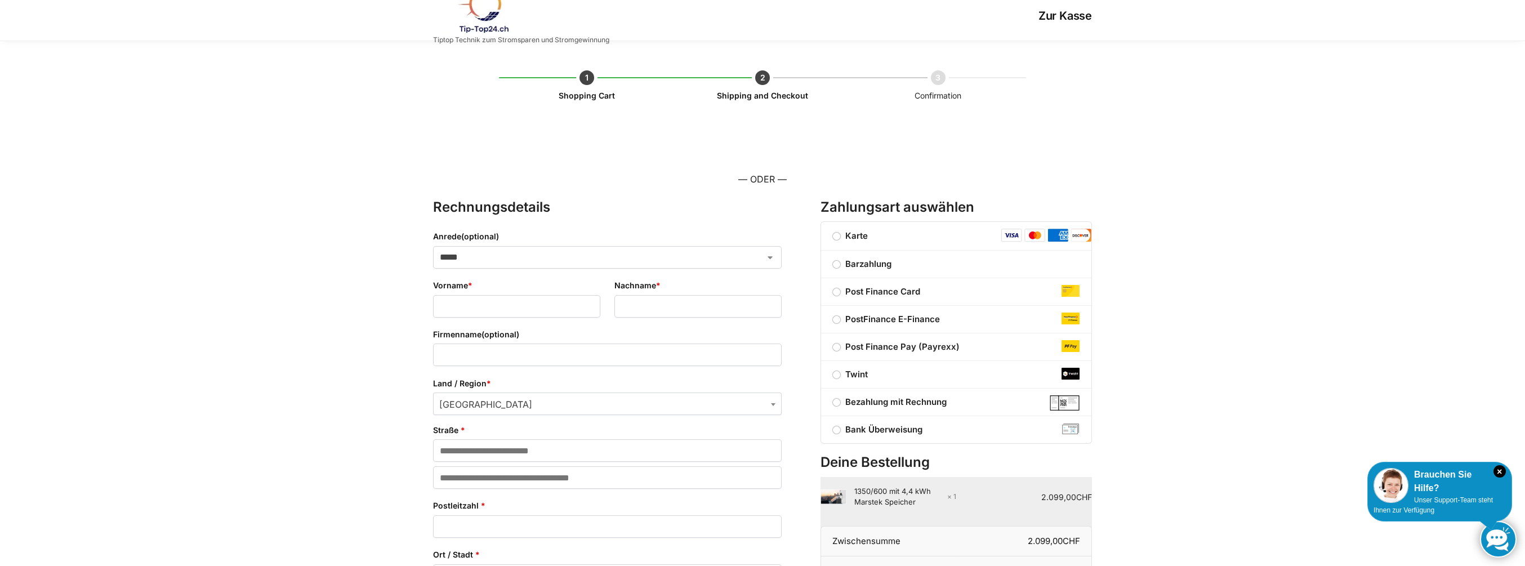
scroll to position [0, 0]
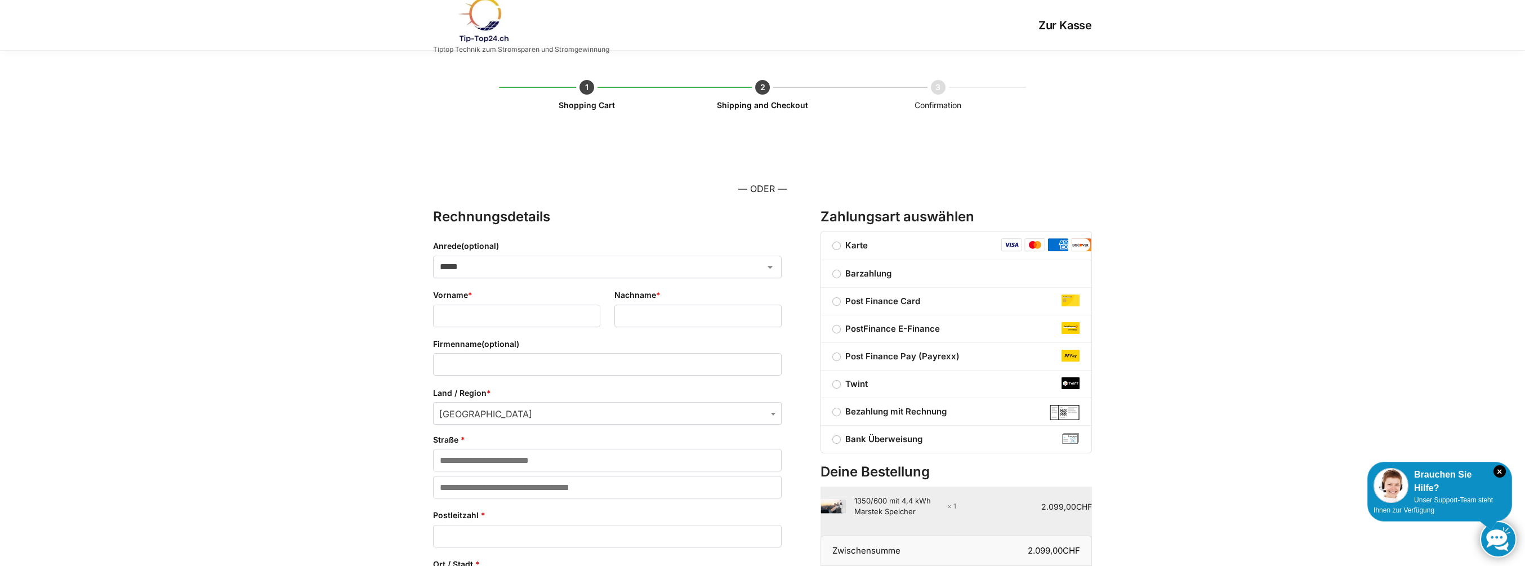
click at [465, 267] on select "***** **** **** ******" at bounding box center [607, 267] width 349 height 23
click at [463, 270] on select "***** **** **** ******" at bounding box center [607, 267] width 349 height 23
select select "*"
click at [433, 256] on select "***** **** **** ******" at bounding box center [607, 267] width 349 height 23
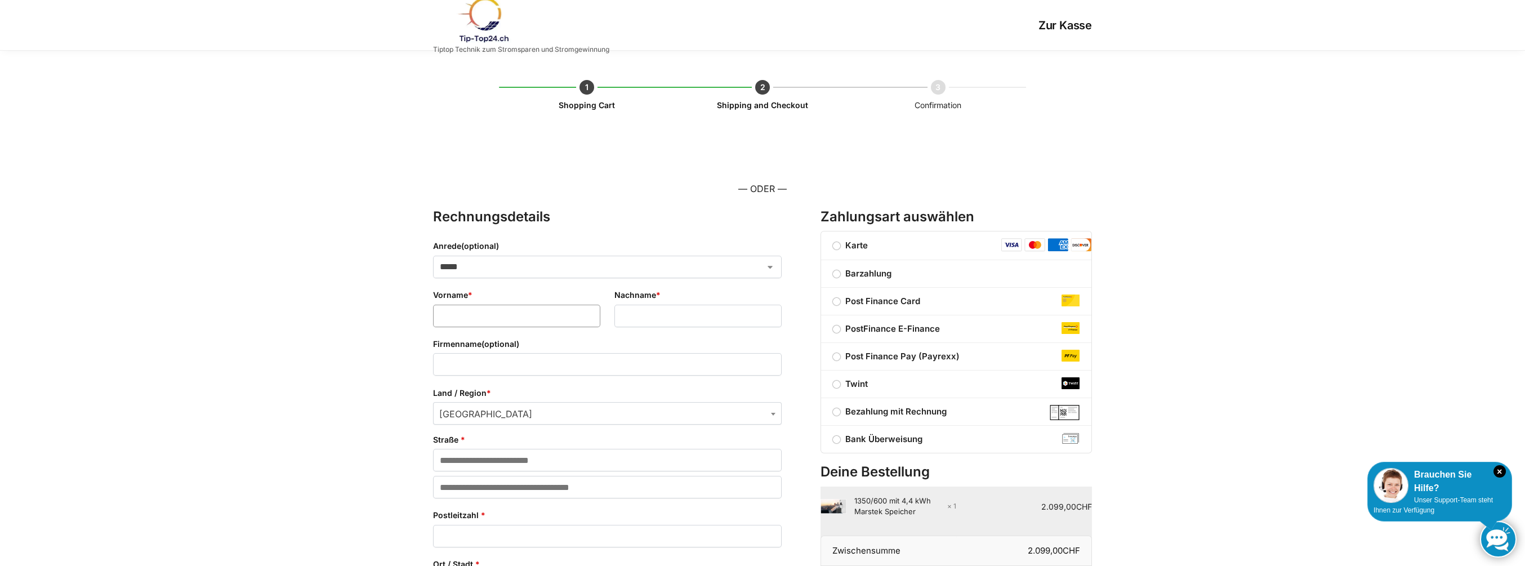
click at [467, 311] on input "Vorname *" at bounding box center [516, 316] width 167 height 23
type input "*******"
type input "********"
type input "*****"
type input "**********"
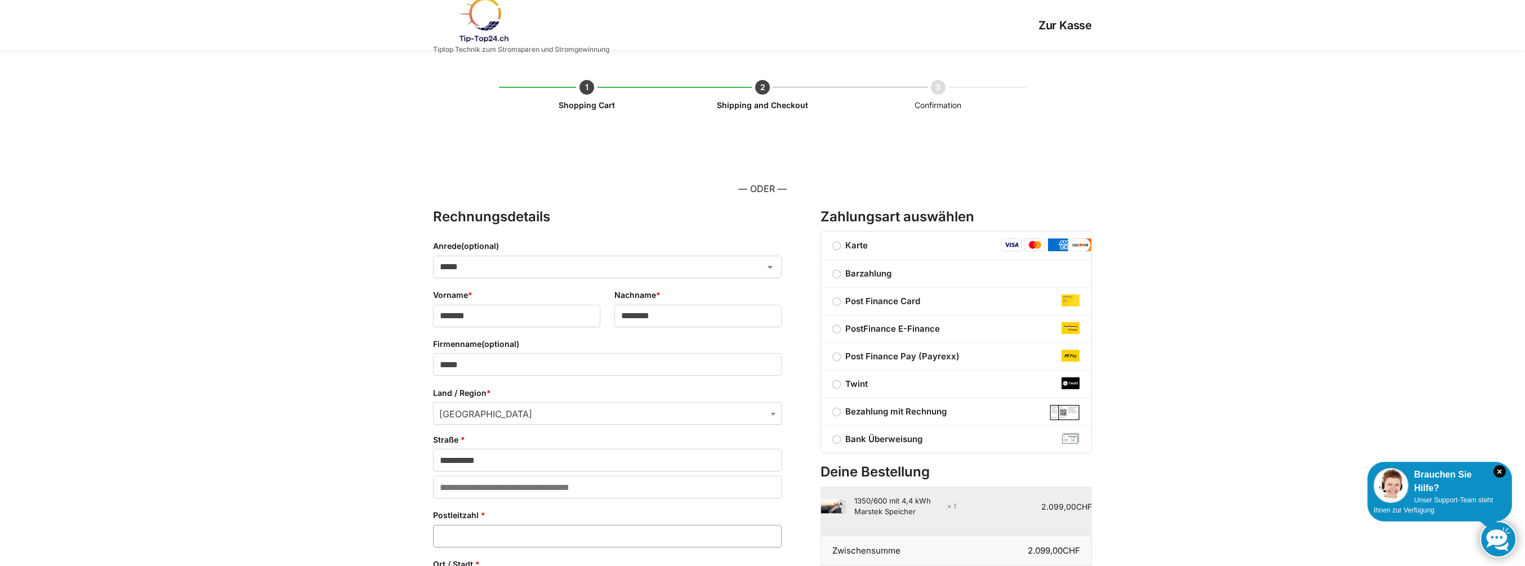
type input "****"
type input "*********"
type input "**********"
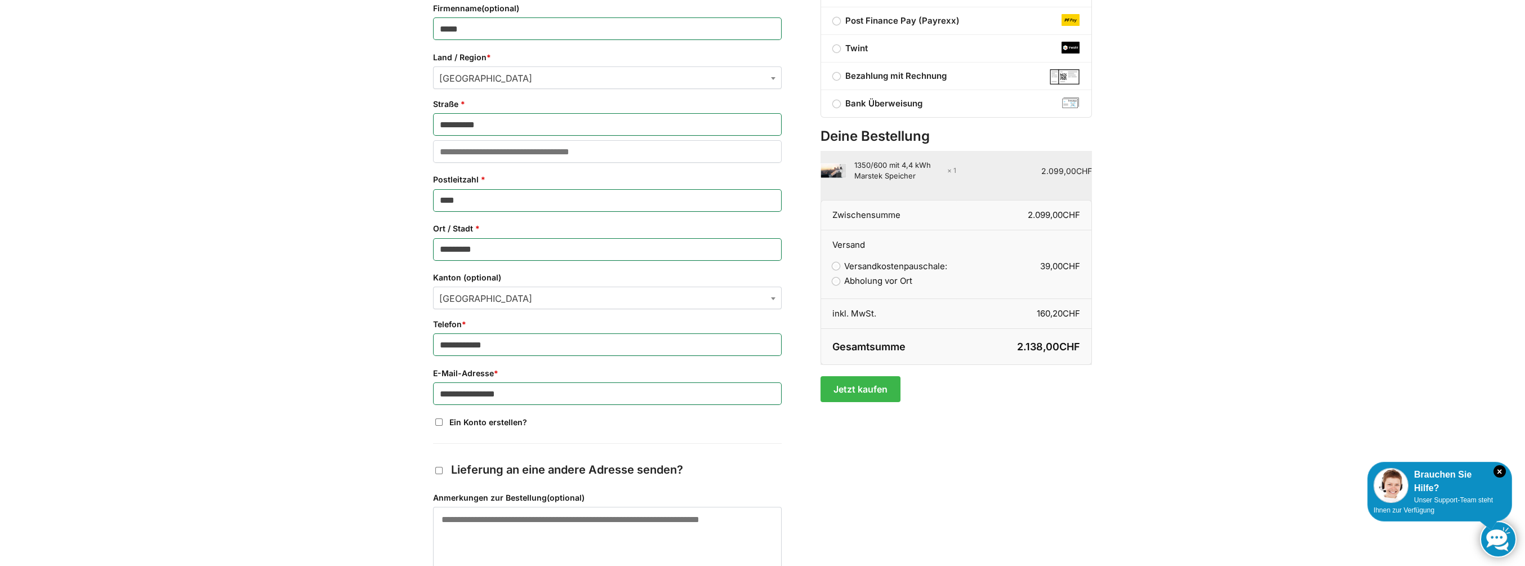
scroll to position [338, 0]
click at [771, 297] on b "Kanton" at bounding box center [773, 296] width 5 height 3
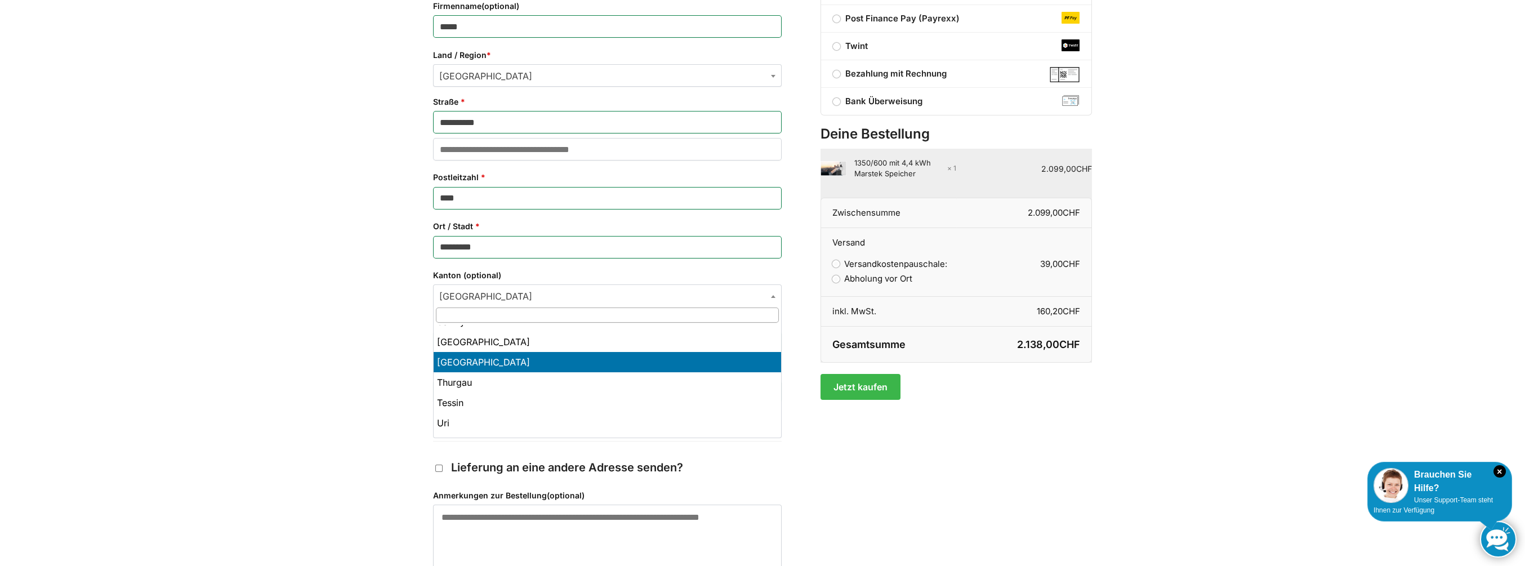
select select "**"
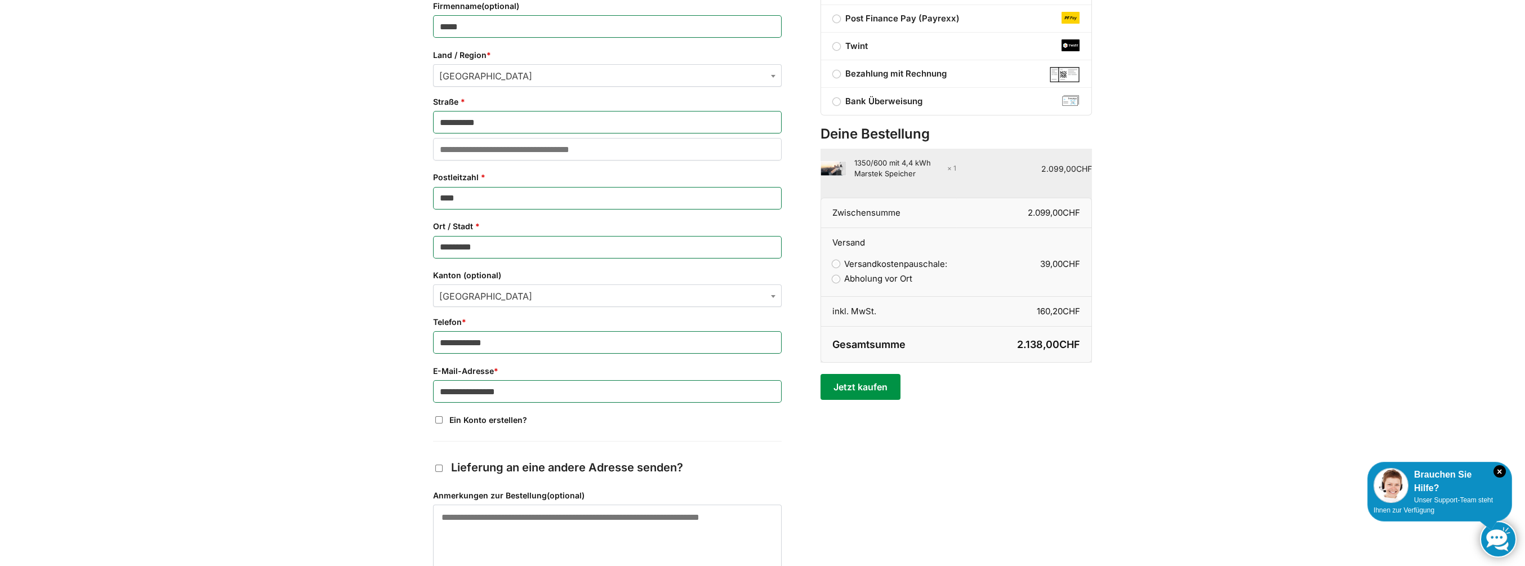
click at [864, 385] on button "Jetzt kaufen" at bounding box center [859, 387] width 79 height 26
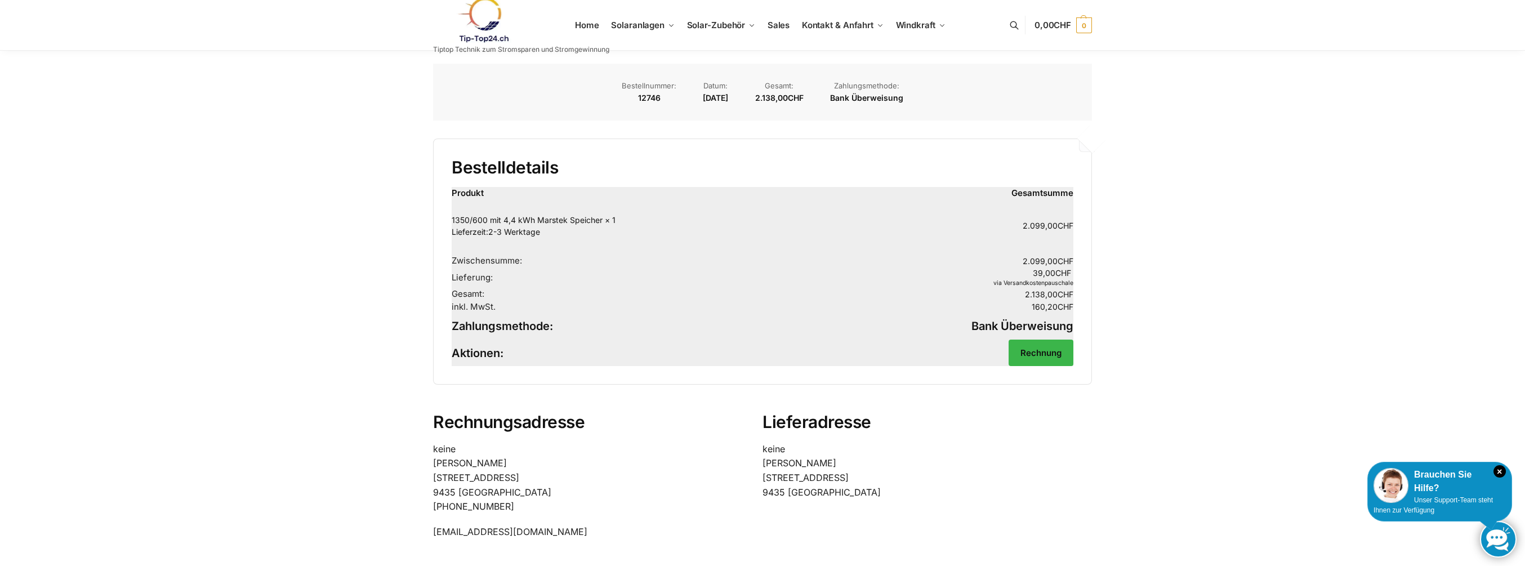
scroll to position [113, 0]
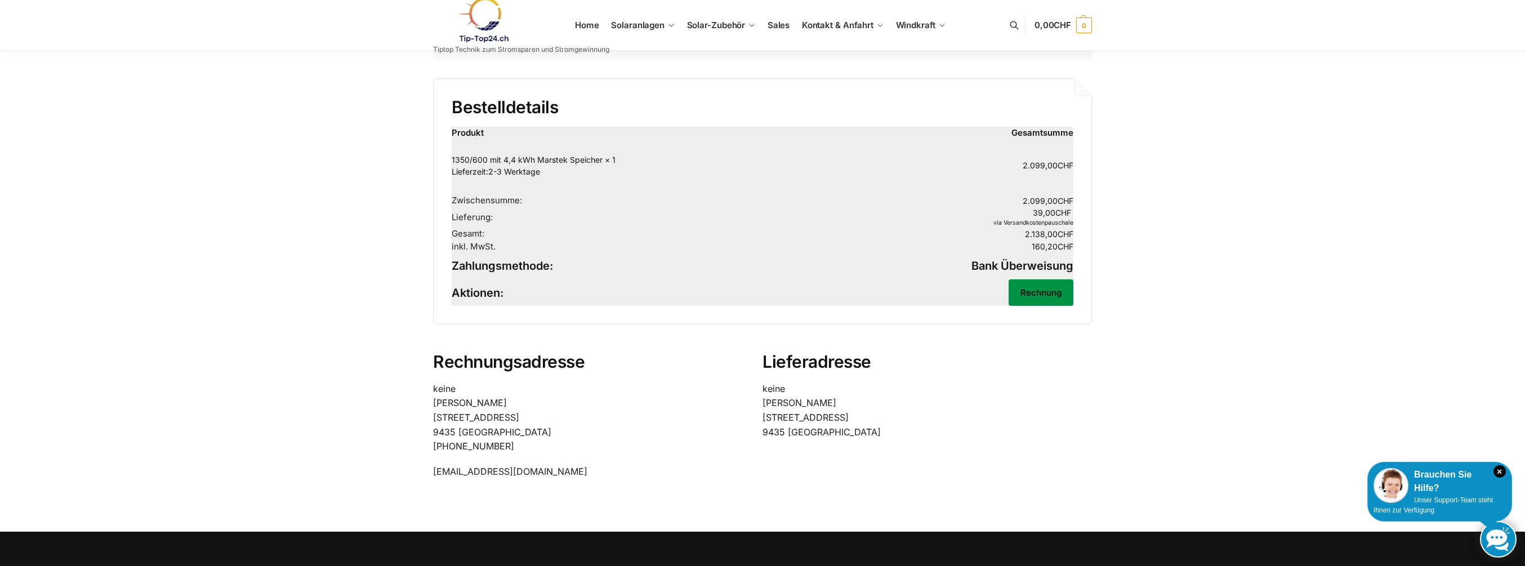
click at [1041, 286] on link "Rechnung" at bounding box center [1040, 292] width 65 height 26
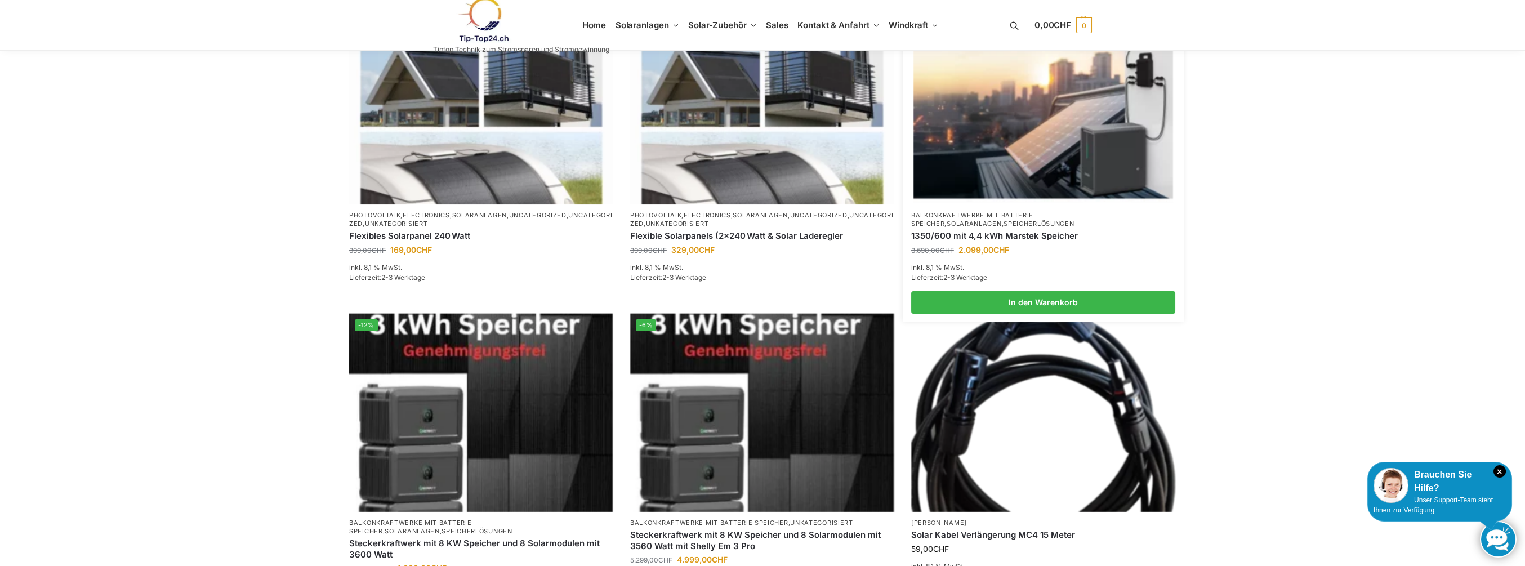
scroll to position [507, 0]
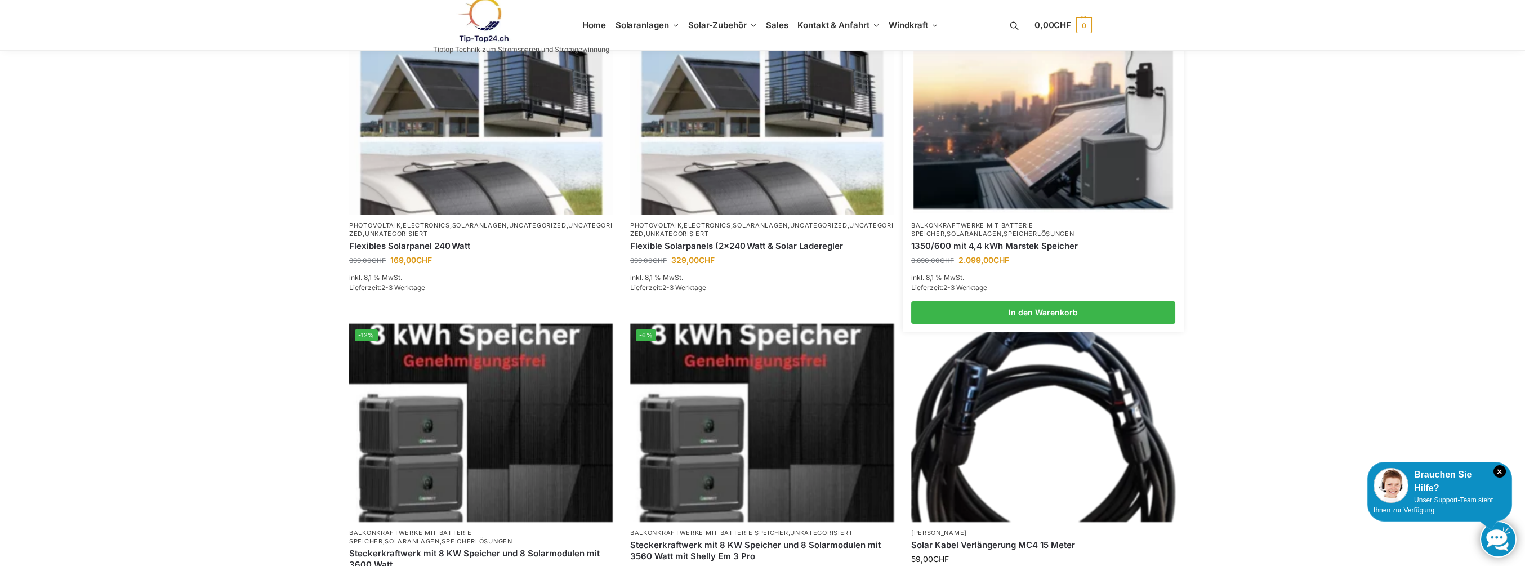
click at [985, 158] on img at bounding box center [1042, 115] width 259 height 194
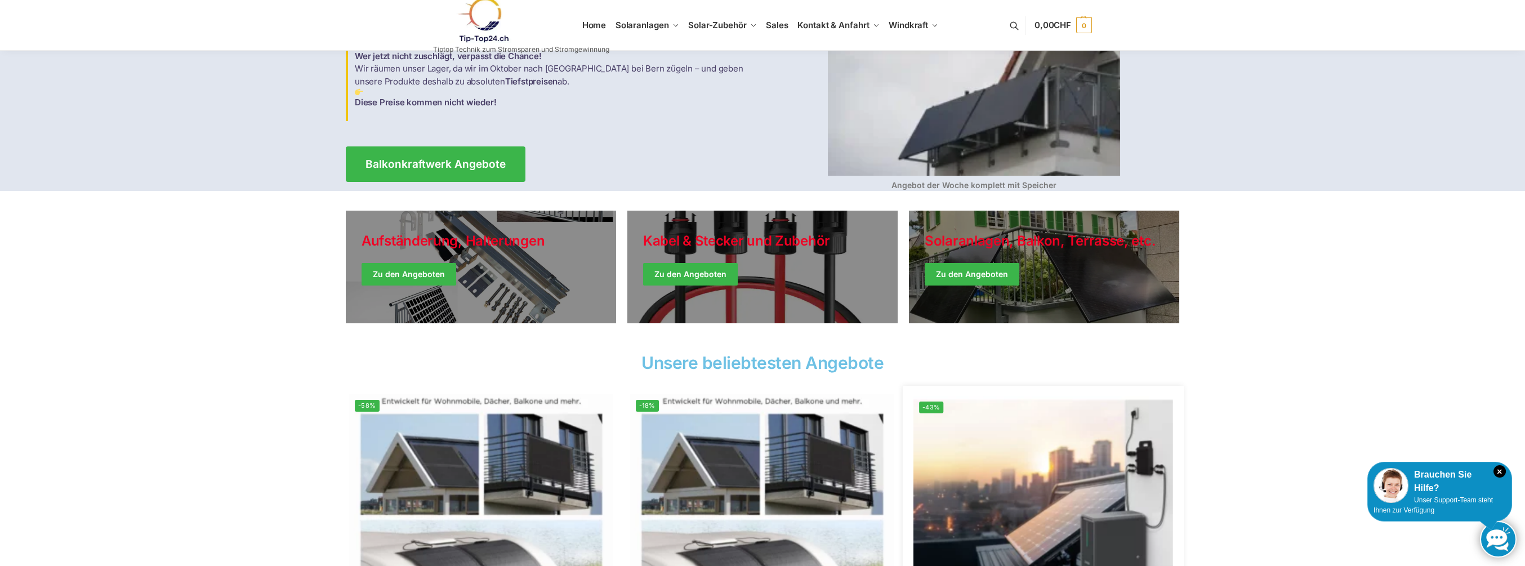
scroll to position [169, 0]
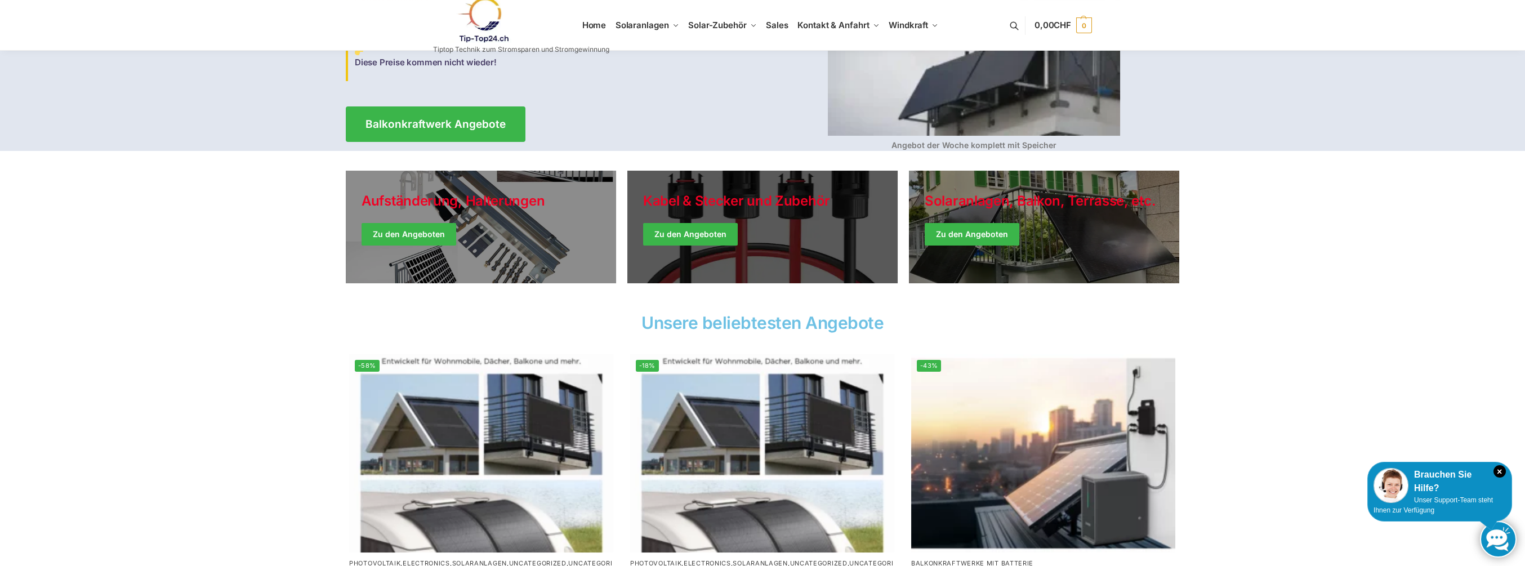
click at [703, 227] on link "Holiday Style" at bounding box center [762, 227] width 270 height 113
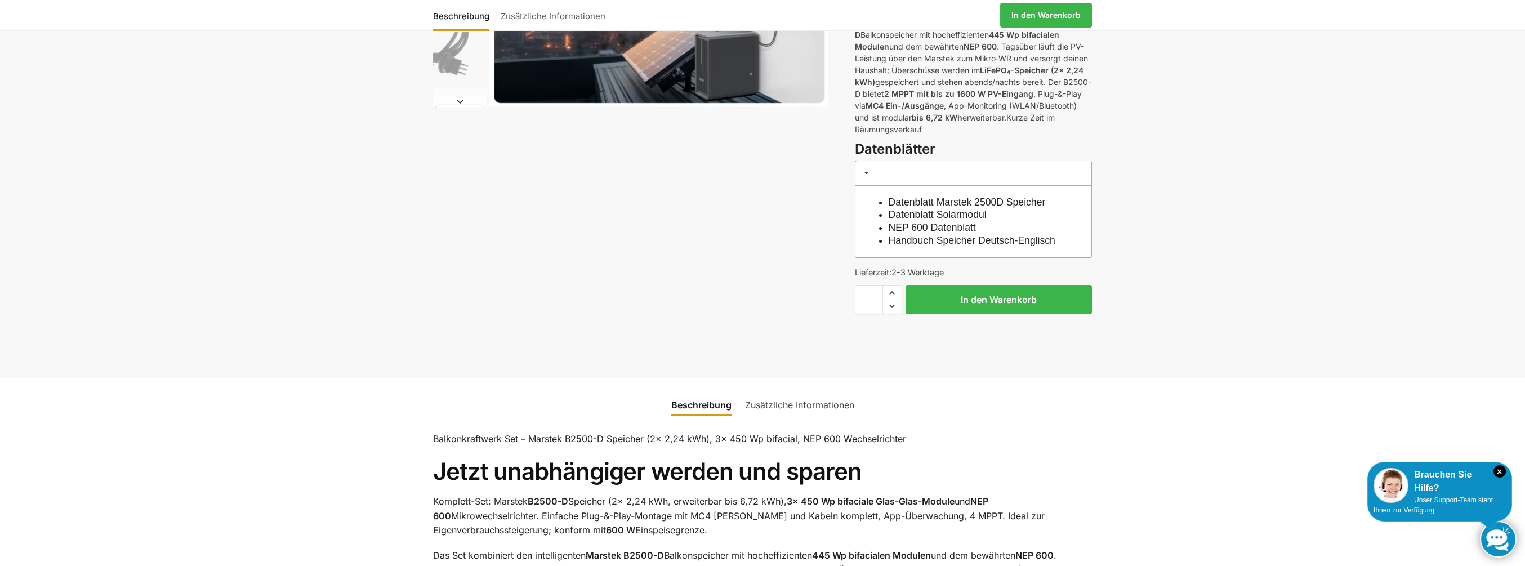
scroll to position [169, 0]
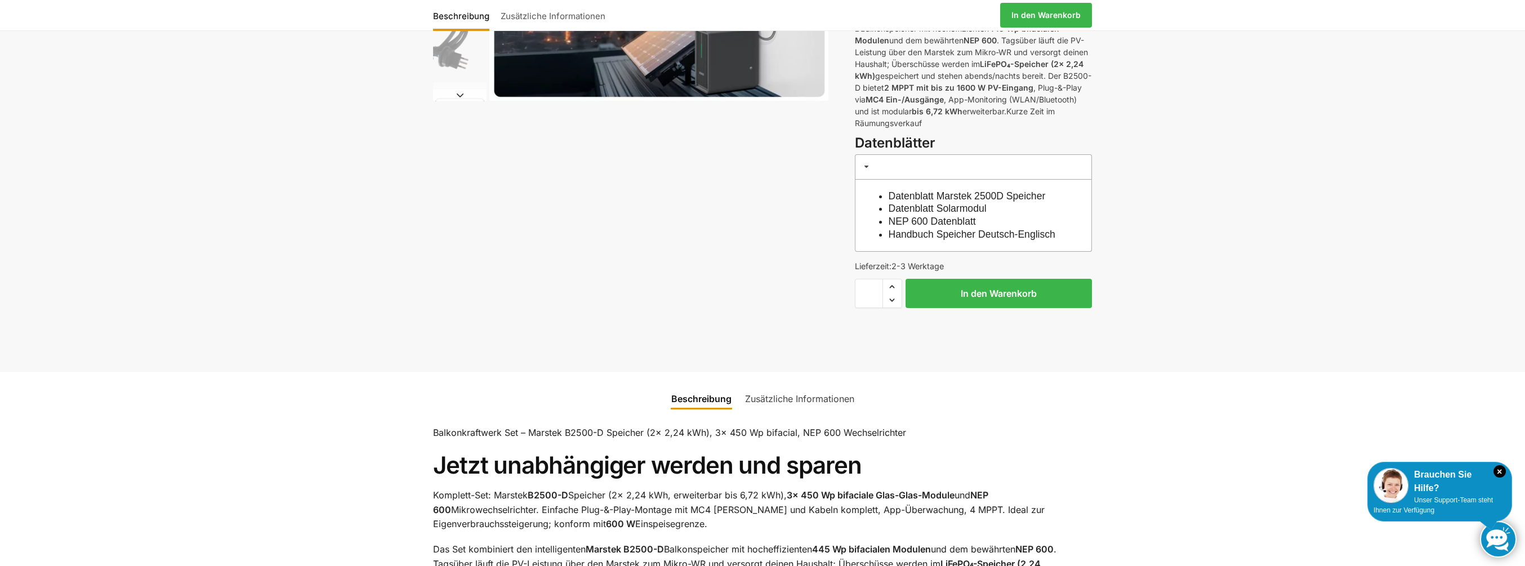
click at [948, 208] on link "Datenblatt Solarmodul" at bounding box center [937, 208] width 98 height 11
click at [999, 233] on link "Handbuch Speicher Deutsch-Englisch" at bounding box center [971, 234] width 167 height 11
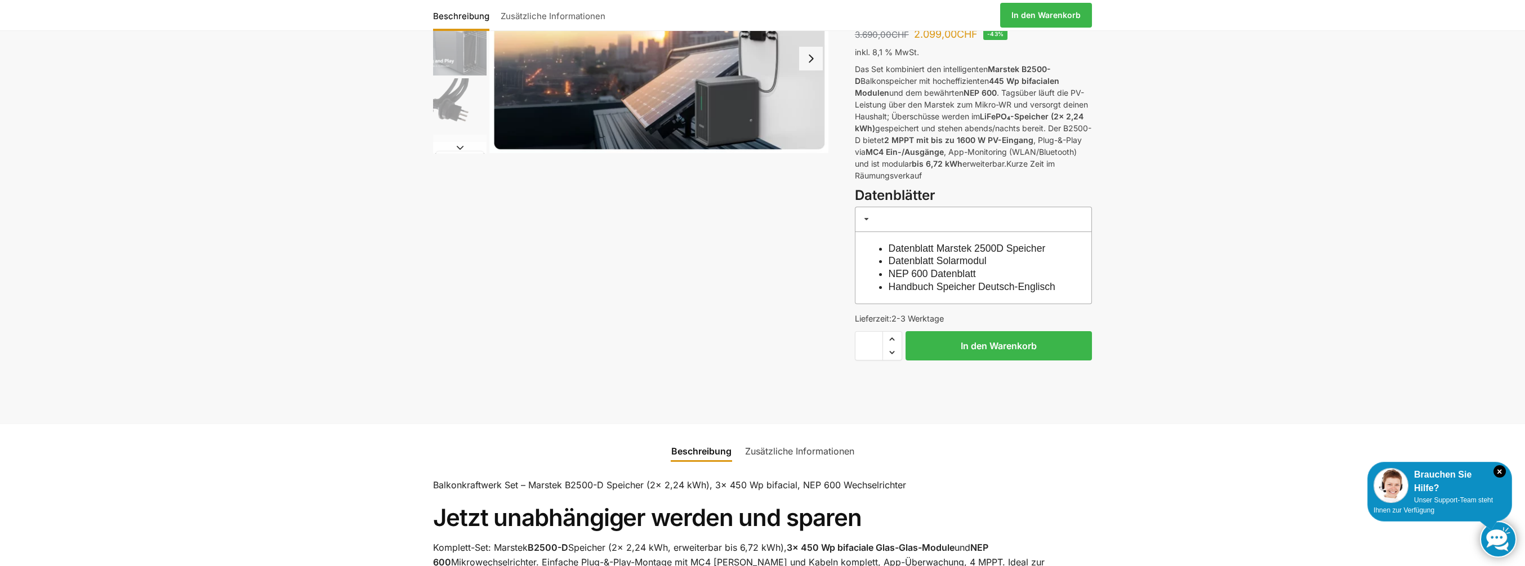
scroll to position [113, 0]
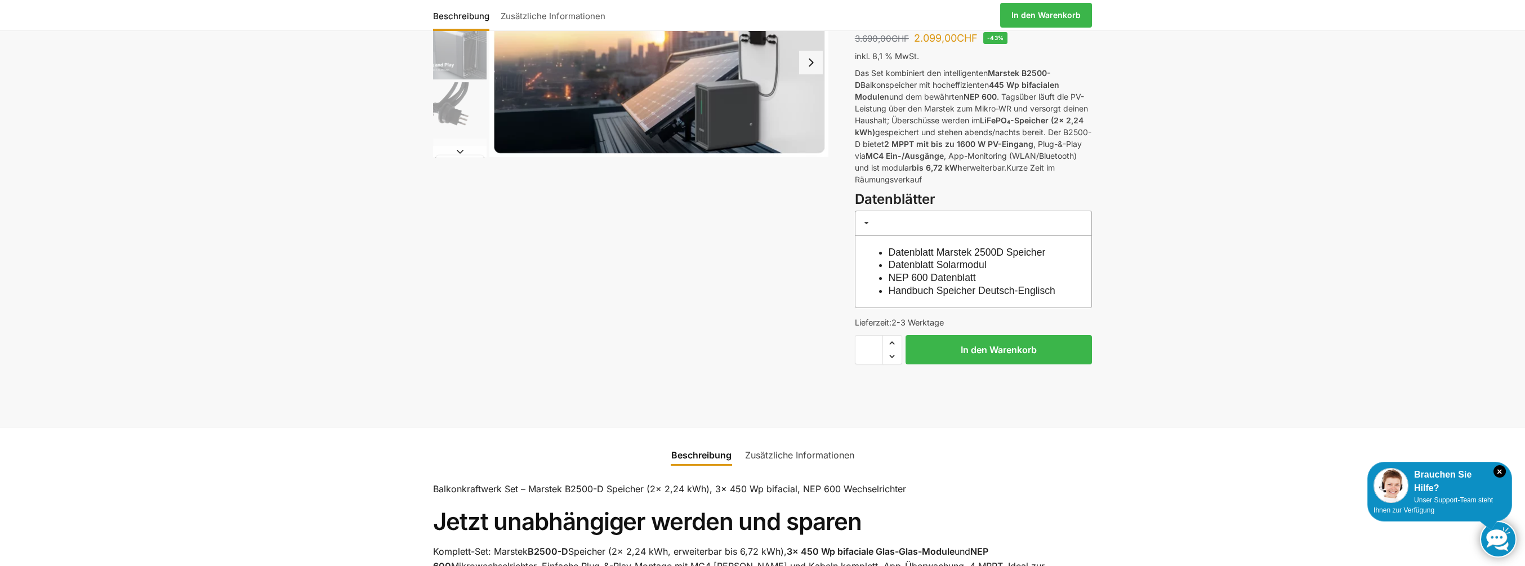
click at [817, 467] on link "Zusätzliche Informationen" at bounding box center [799, 454] width 123 height 27
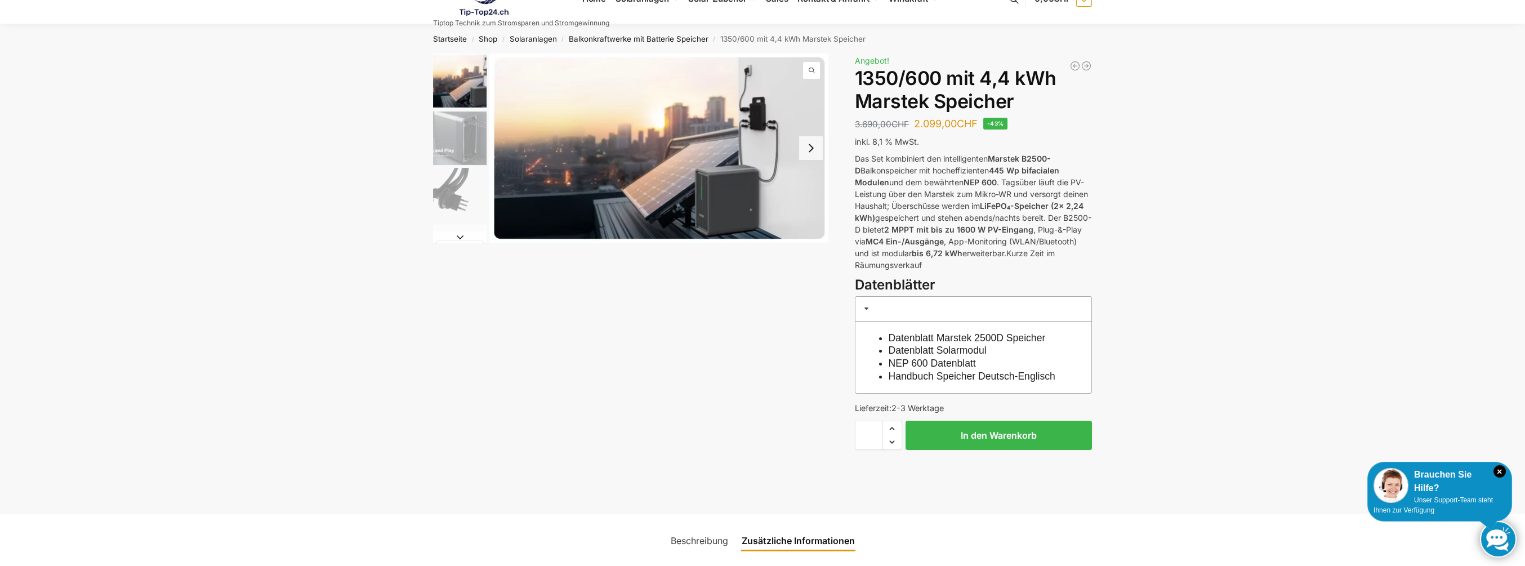
scroll to position [0, 0]
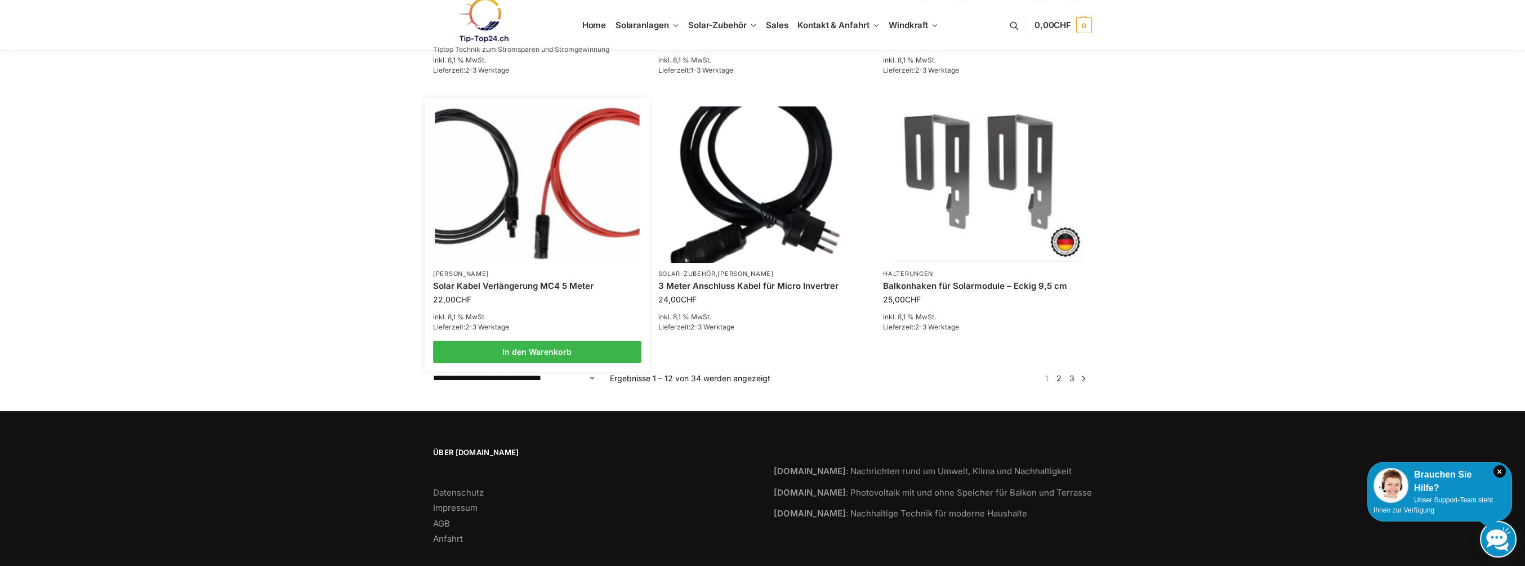
scroll to position [901, 0]
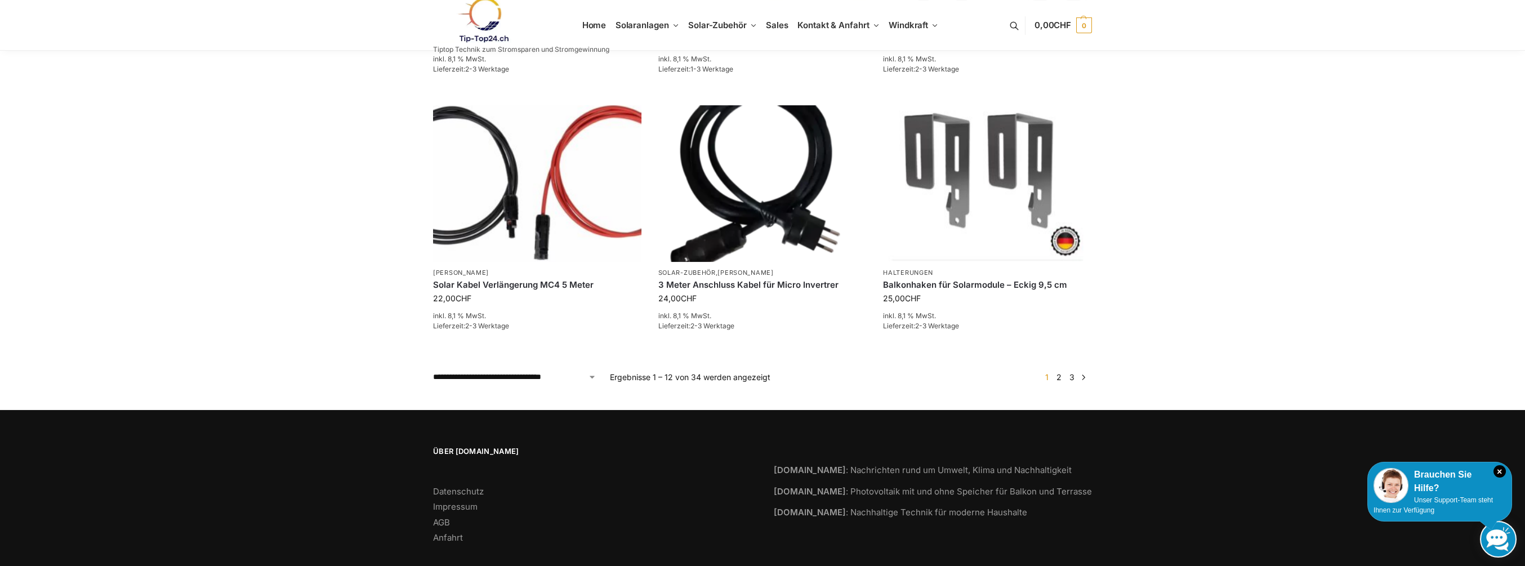
click at [1059, 372] on link "2" at bounding box center [1058, 377] width 11 height 10
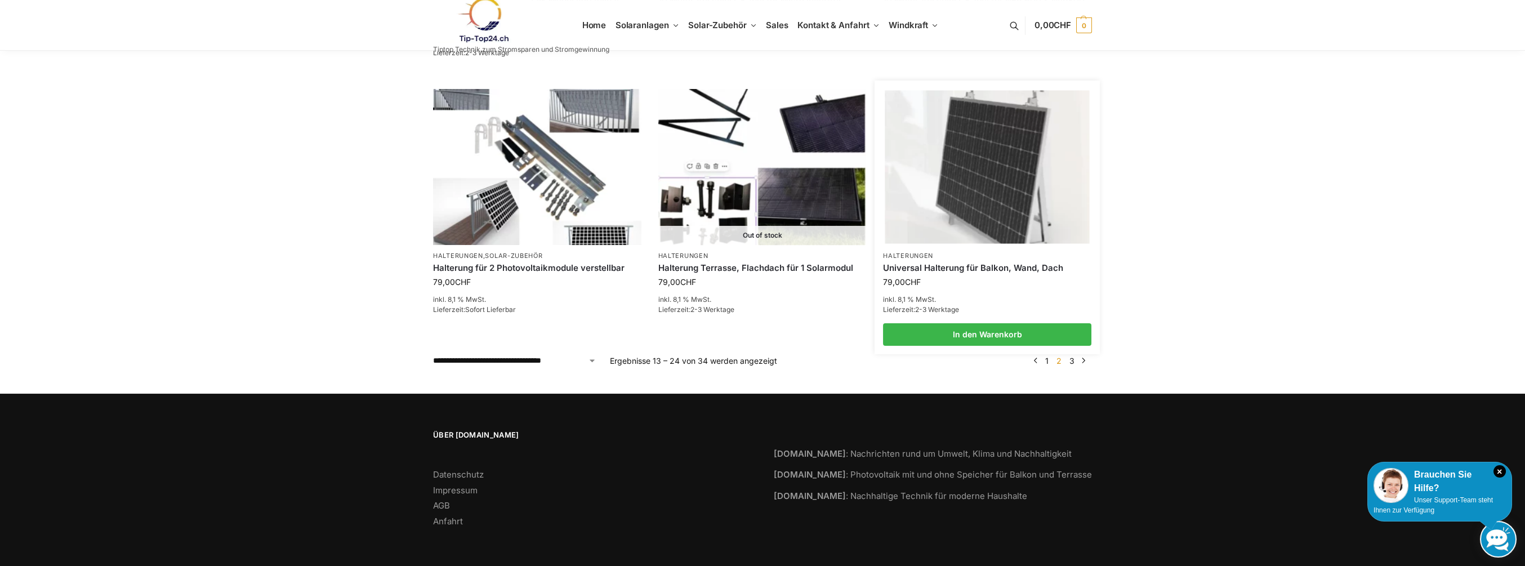
scroll to position [922, 0]
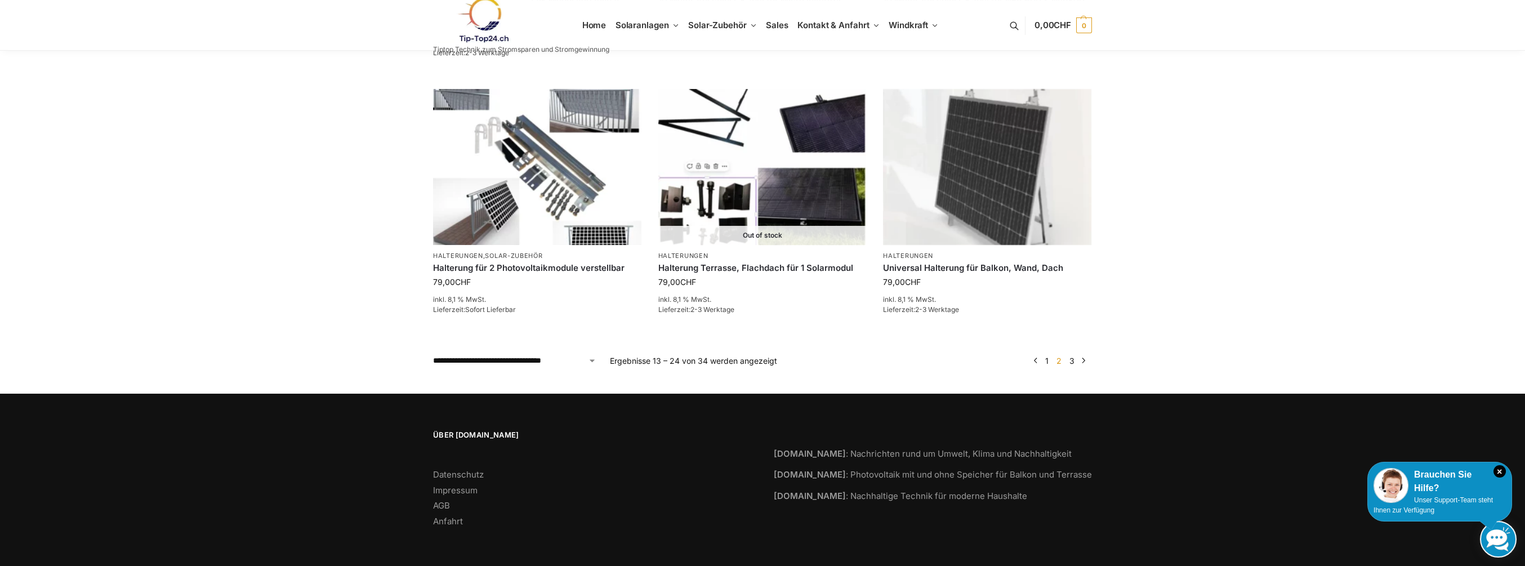
click at [1071, 359] on link "3" at bounding box center [1071, 361] width 11 height 10
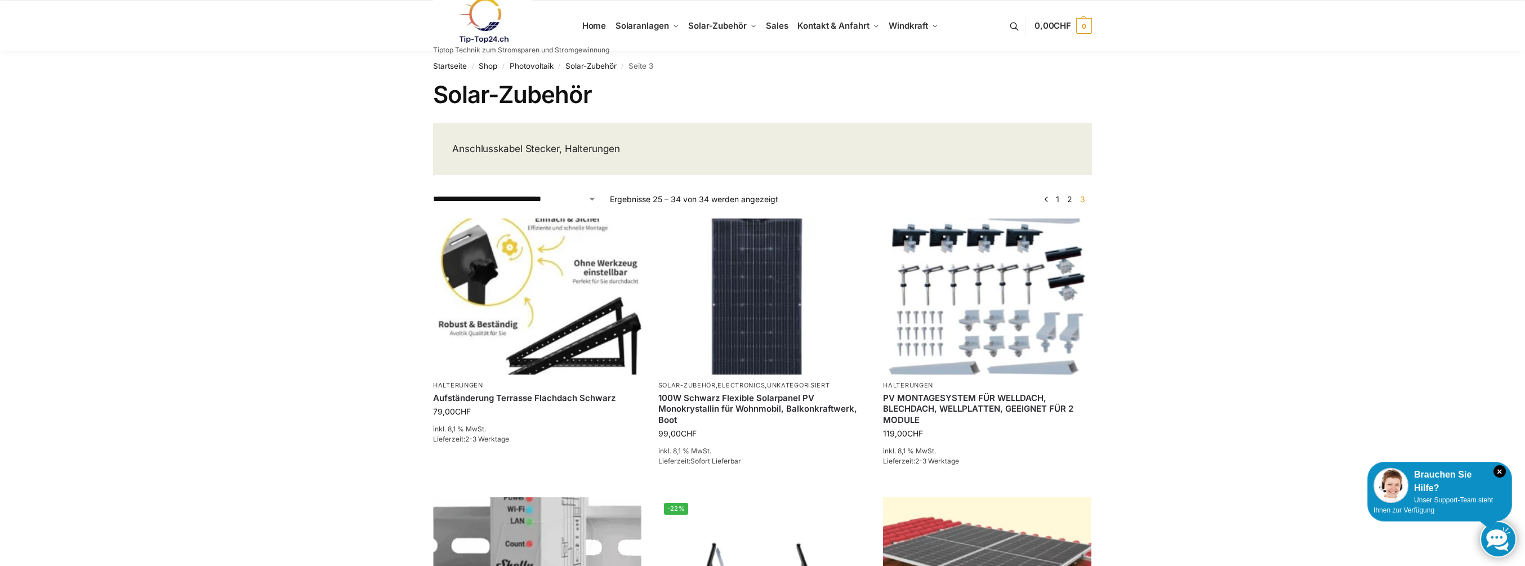
click at [1058, 198] on link "1" at bounding box center [1057, 199] width 9 height 10
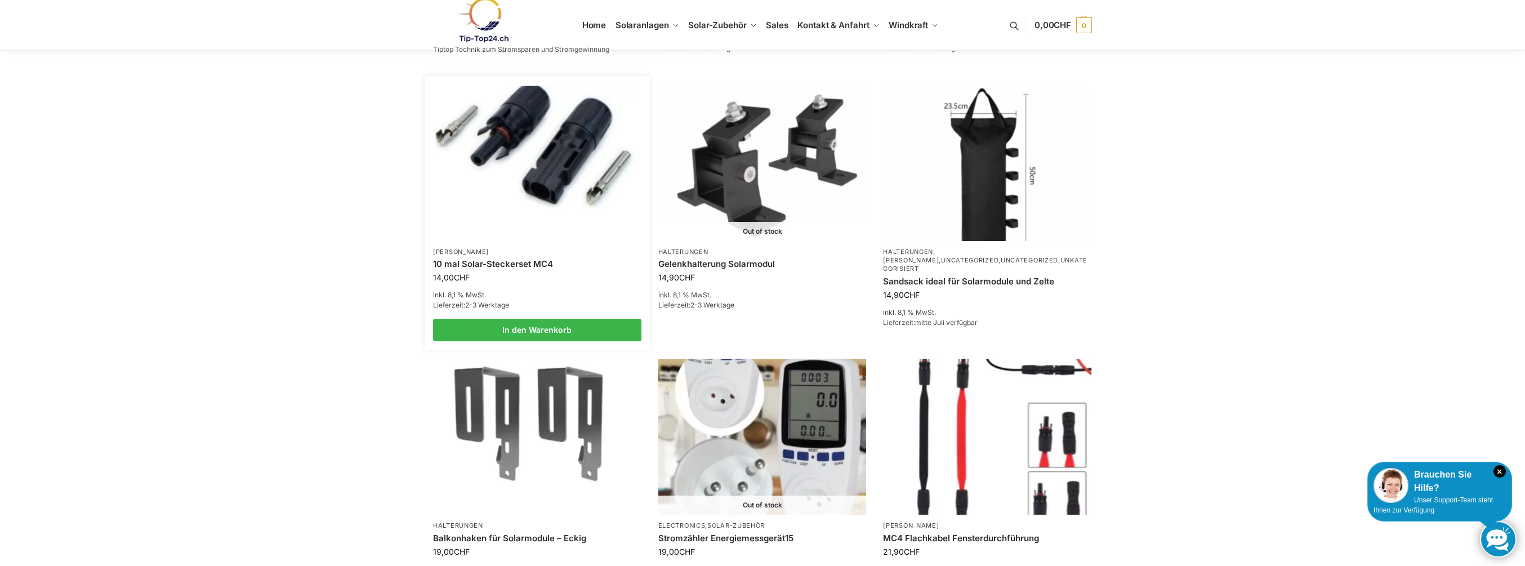
scroll to position [113, 0]
